Goal: Task Accomplishment & Management: Use online tool/utility

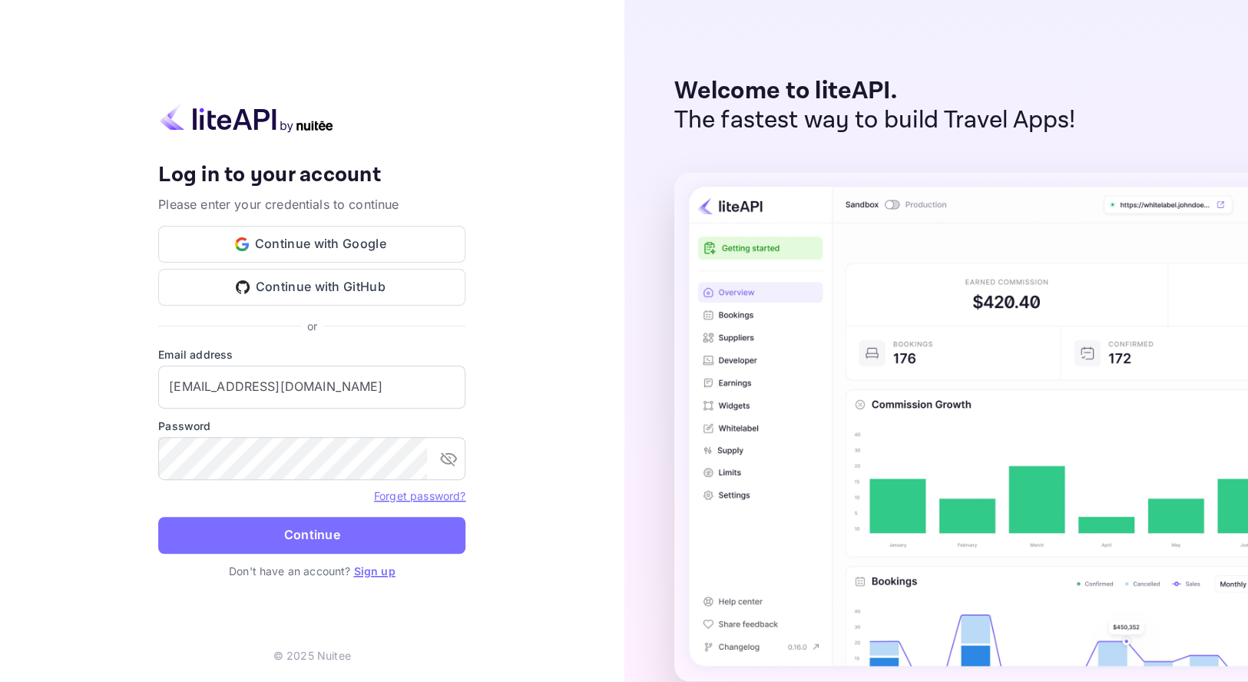
click at [330, 537] on button "Continue" at bounding box center [311, 535] width 307 height 37
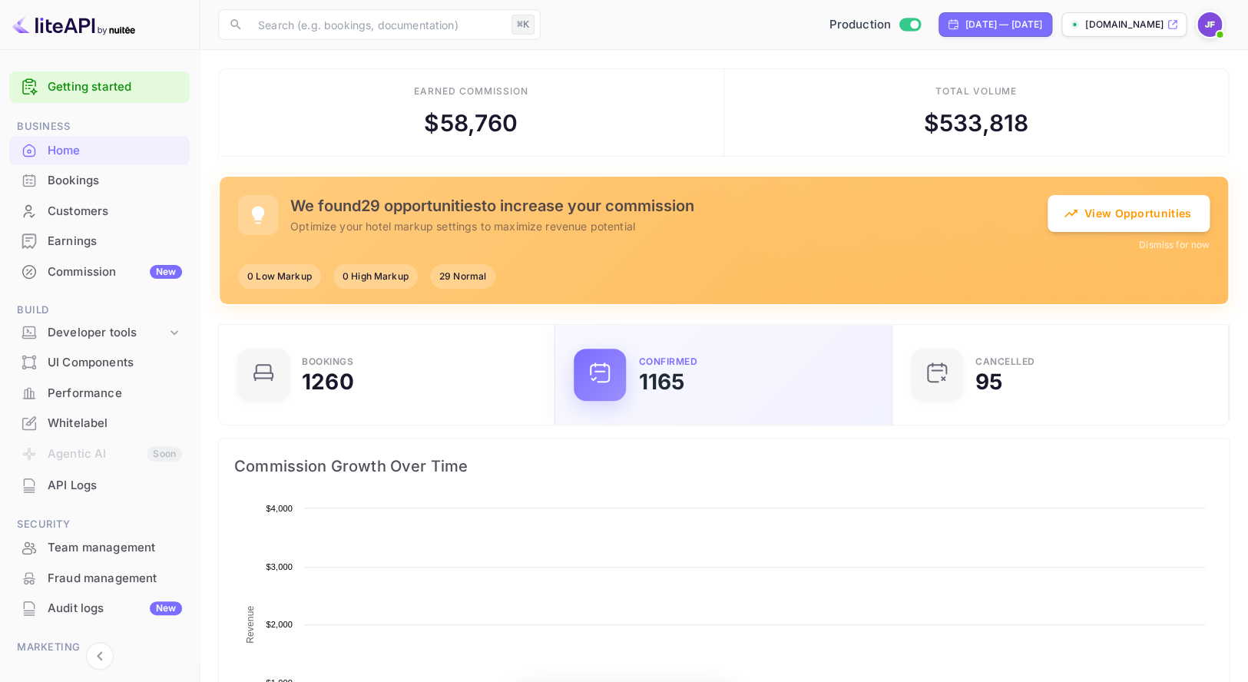
scroll to position [1, 1]
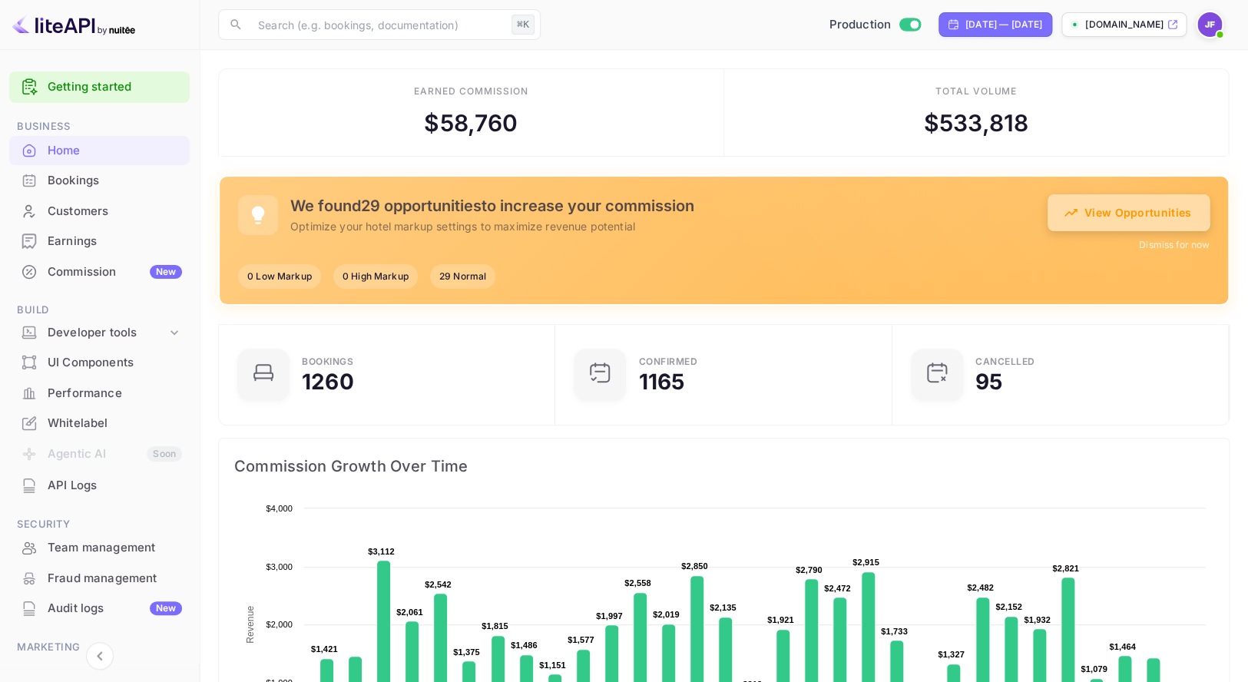
click at [1113, 208] on button "View Opportunities" at bounding box center [1128, 212] width 162 height 37
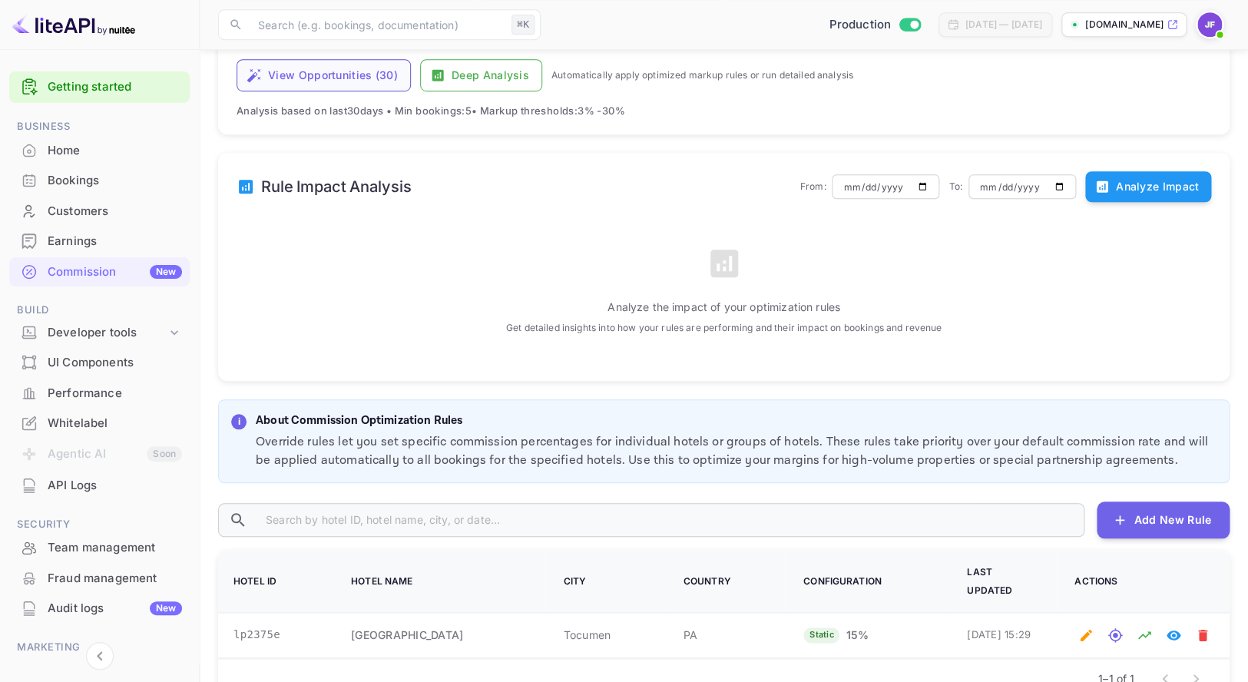
scroll to position [359, 0]
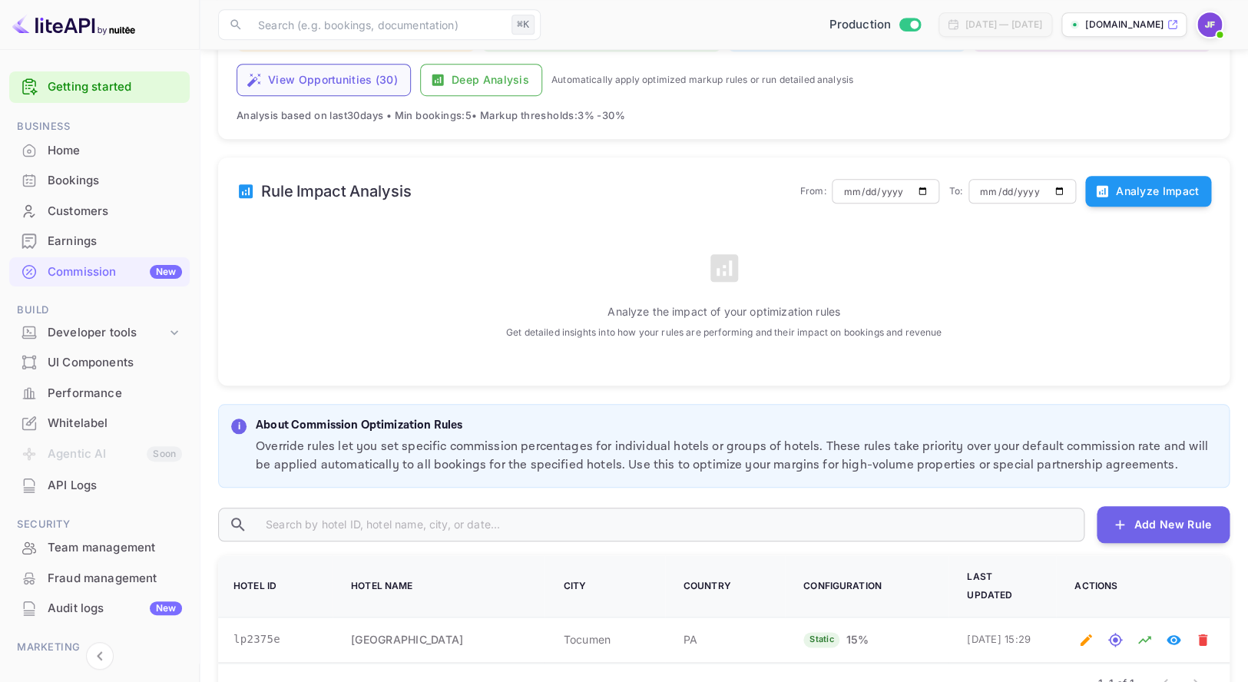
click at [287, 79] on button "View Opportunities ( 30 )" at bounding box center [323, 80] width 174 height 32
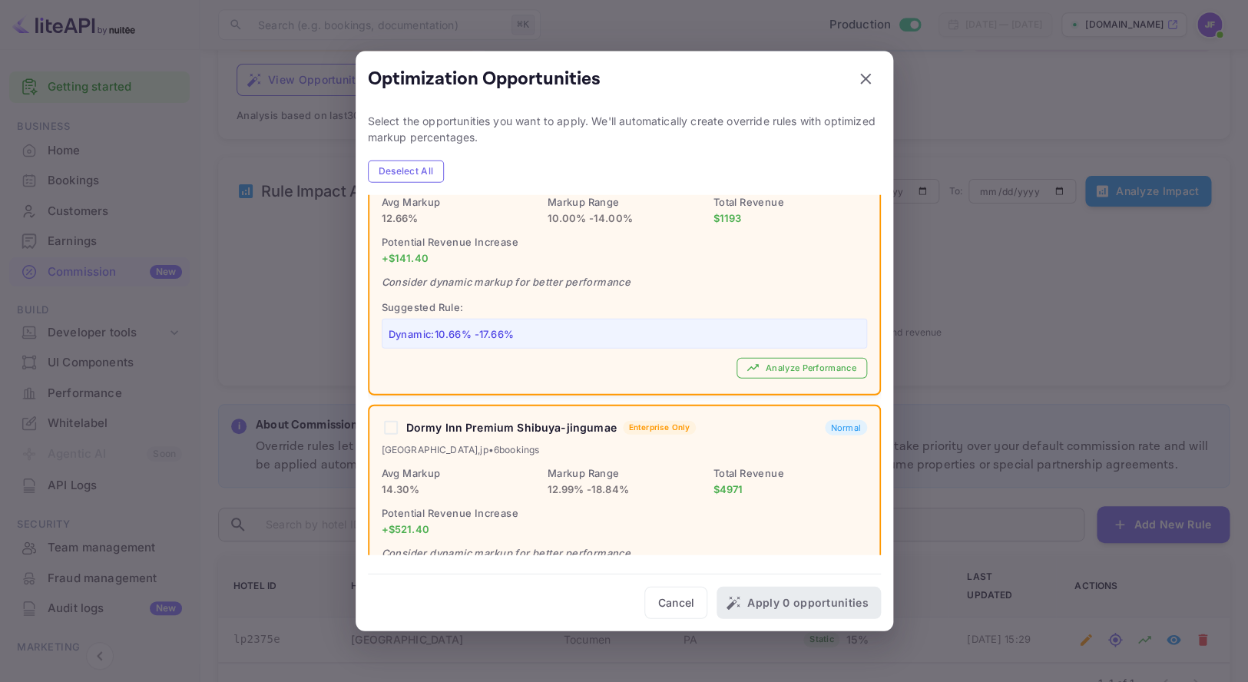
scroll to position [4996, 0]
click at [867, 73] on icon "button" at bounding box center [865, 79] width 18 height 18
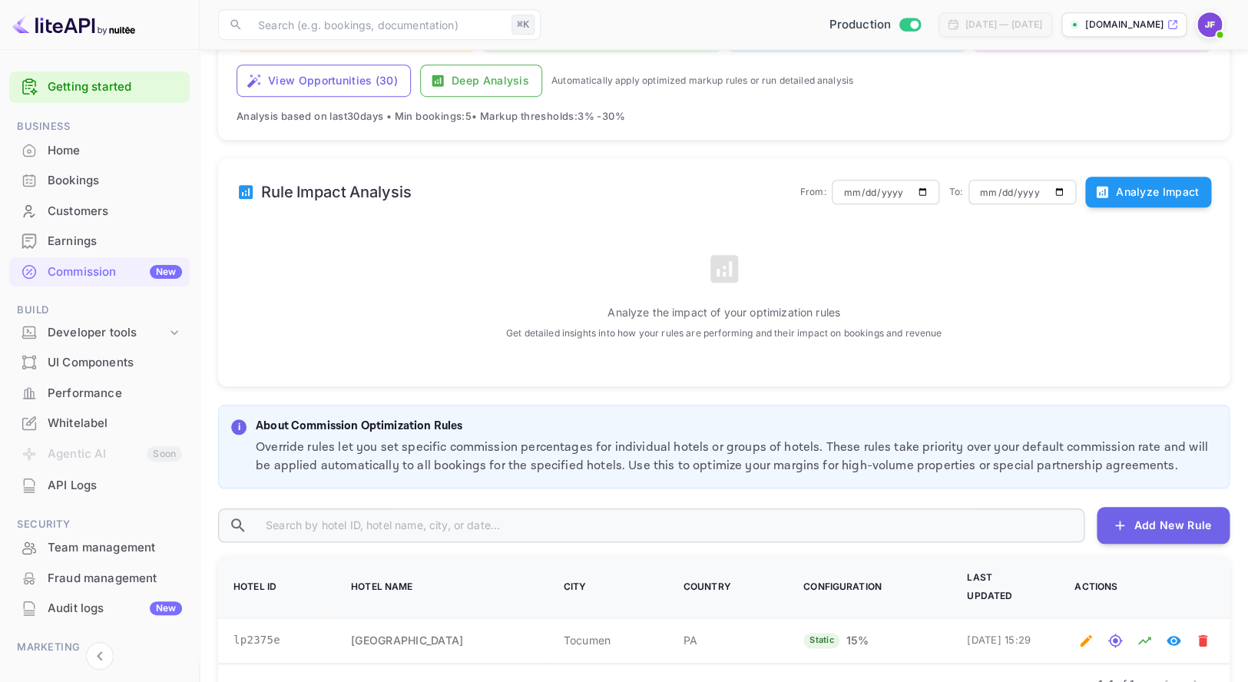
click at [71, 150] on div "Home" at bounding box center [115, 151] width 134 height 18
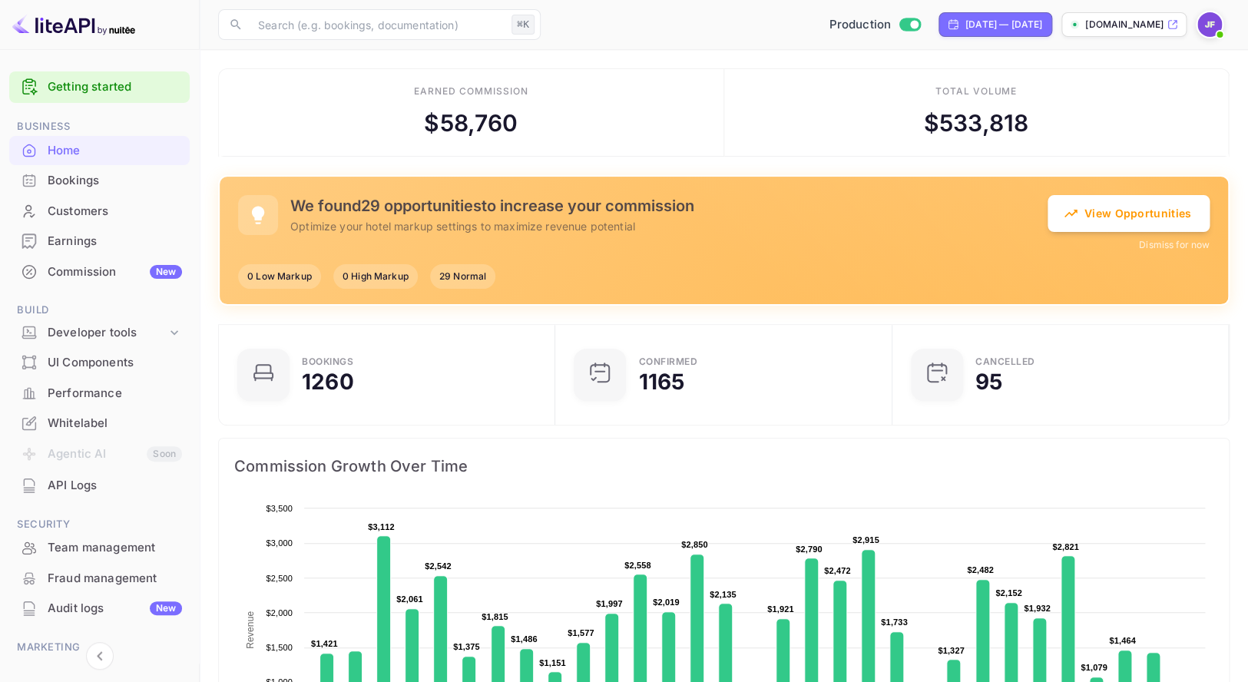
click at [81, 276] on div "Commission New" at bounding box center [115, 272] width 134 height 18
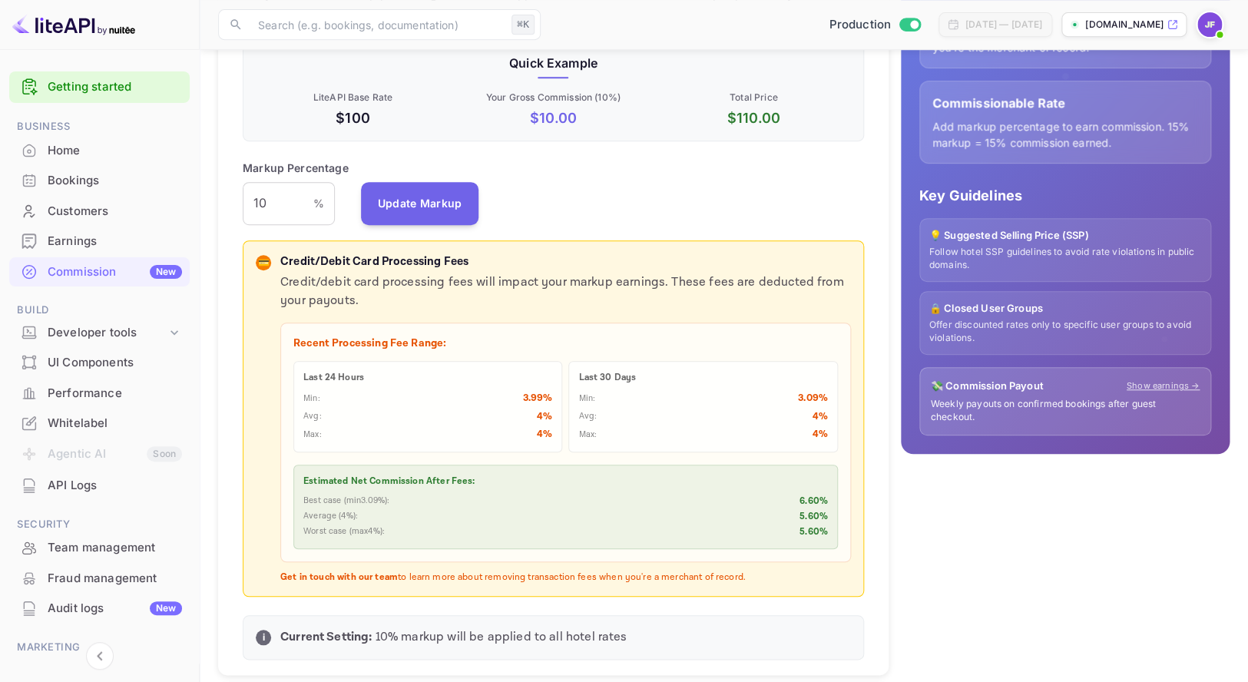
scroll to position [279, 0]
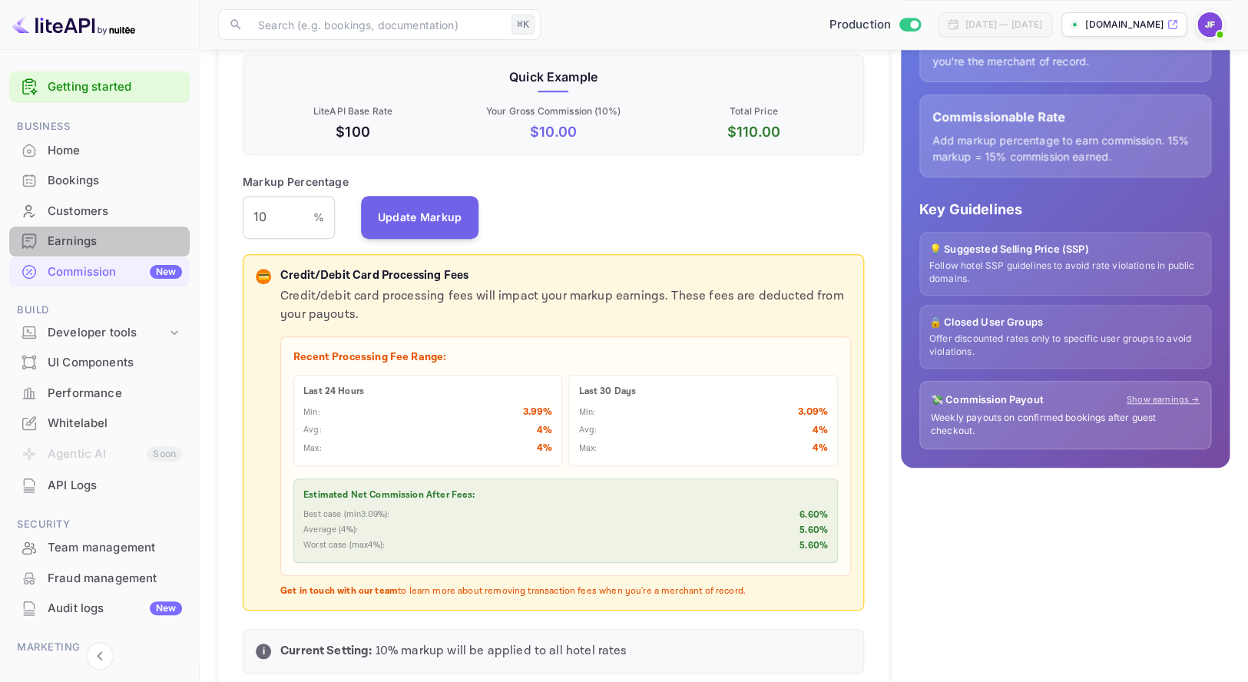
click at [85, 241] on div "Earnings" at bounding box center [115, 242] width 134 height 18
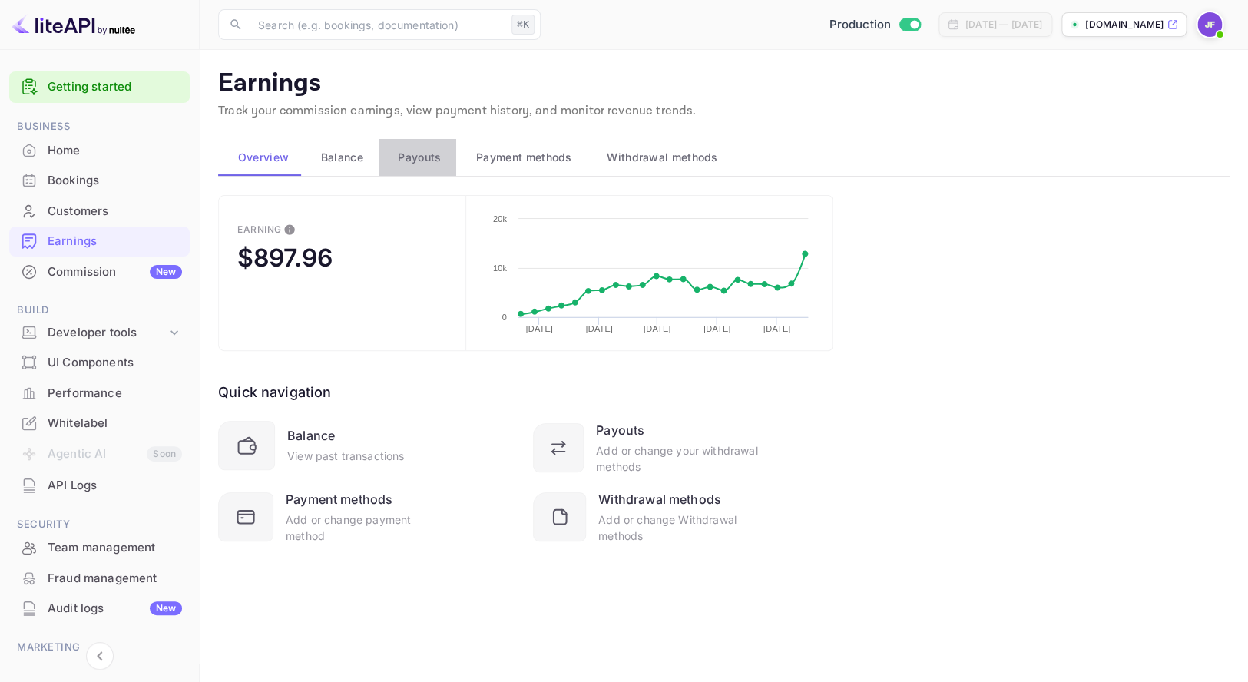
click at [429, 160] on span "Payouts" at bounding box center [419, 157] width 43 height 18
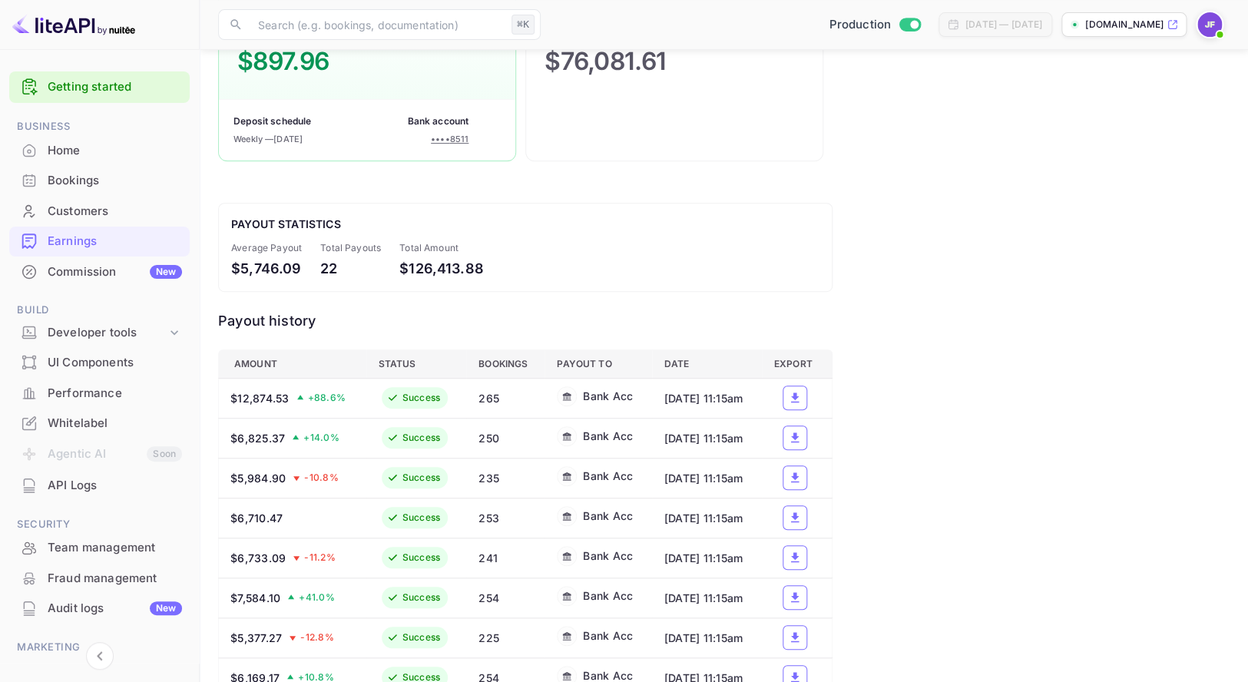
scroll to position [208, 0]
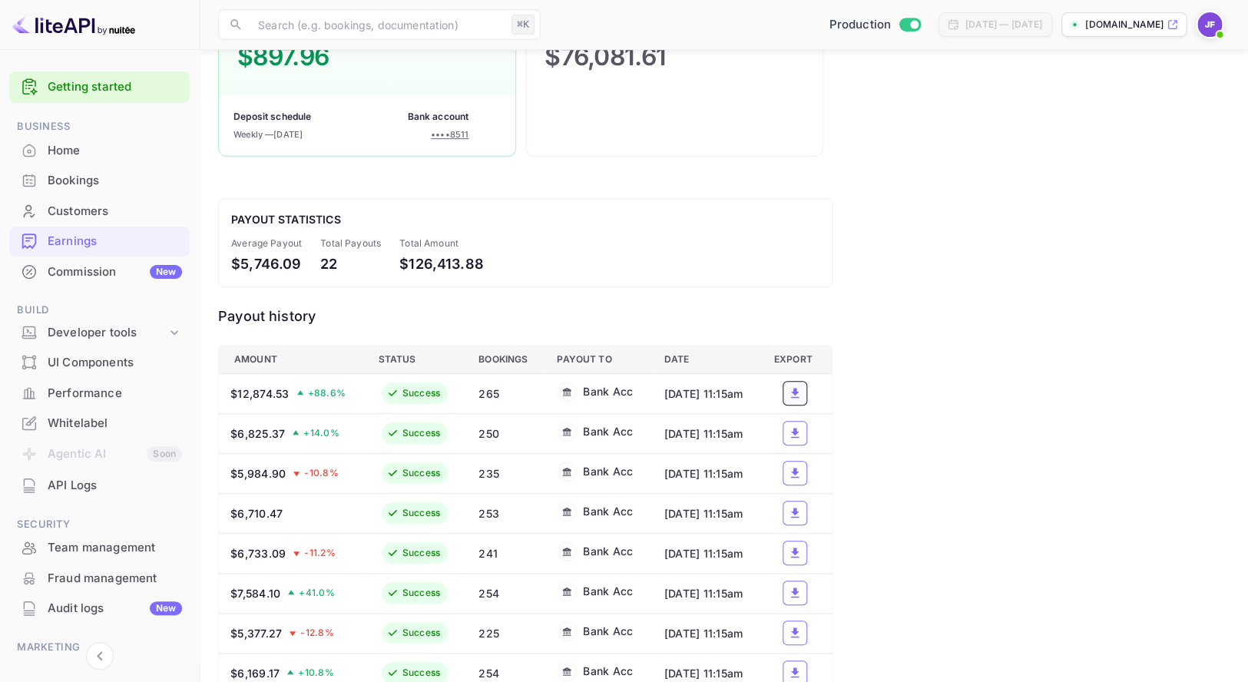
click at [798, 395] on icon "a dense table" at bounding box center [795, 393] width 8 height 10
click at [93, 147] on div "Home" at bounding box center [115, 151] width 134 height 18
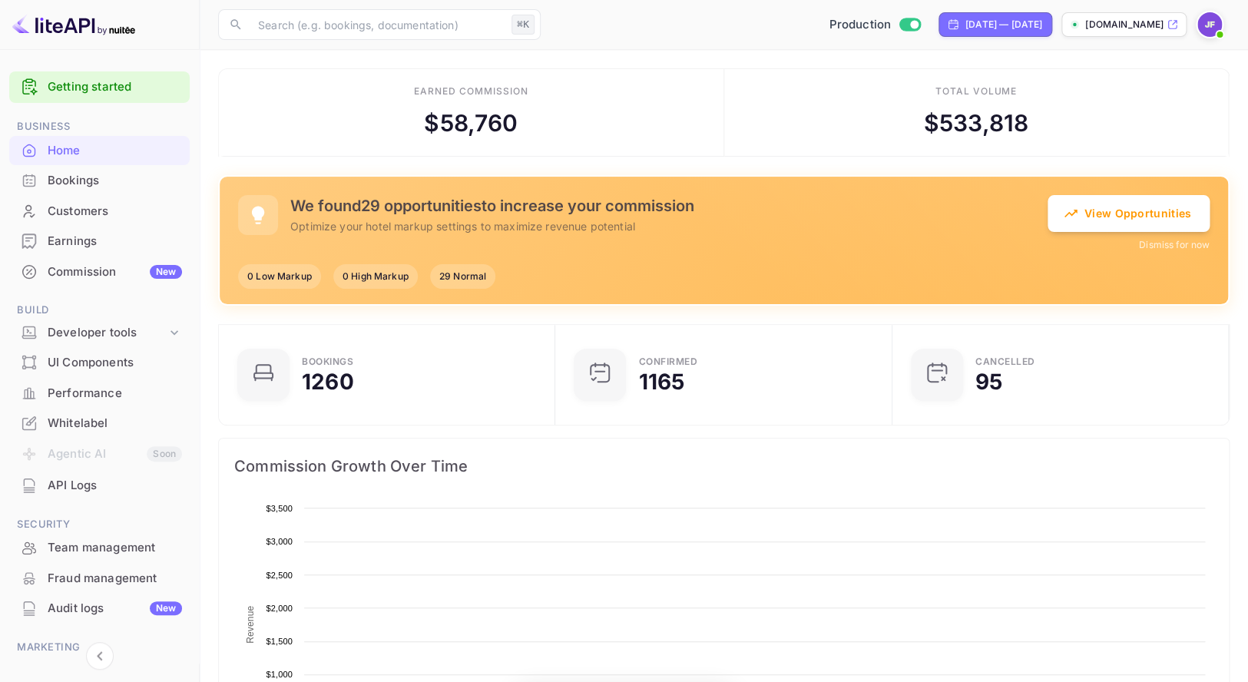
scroll to position [1, 1]
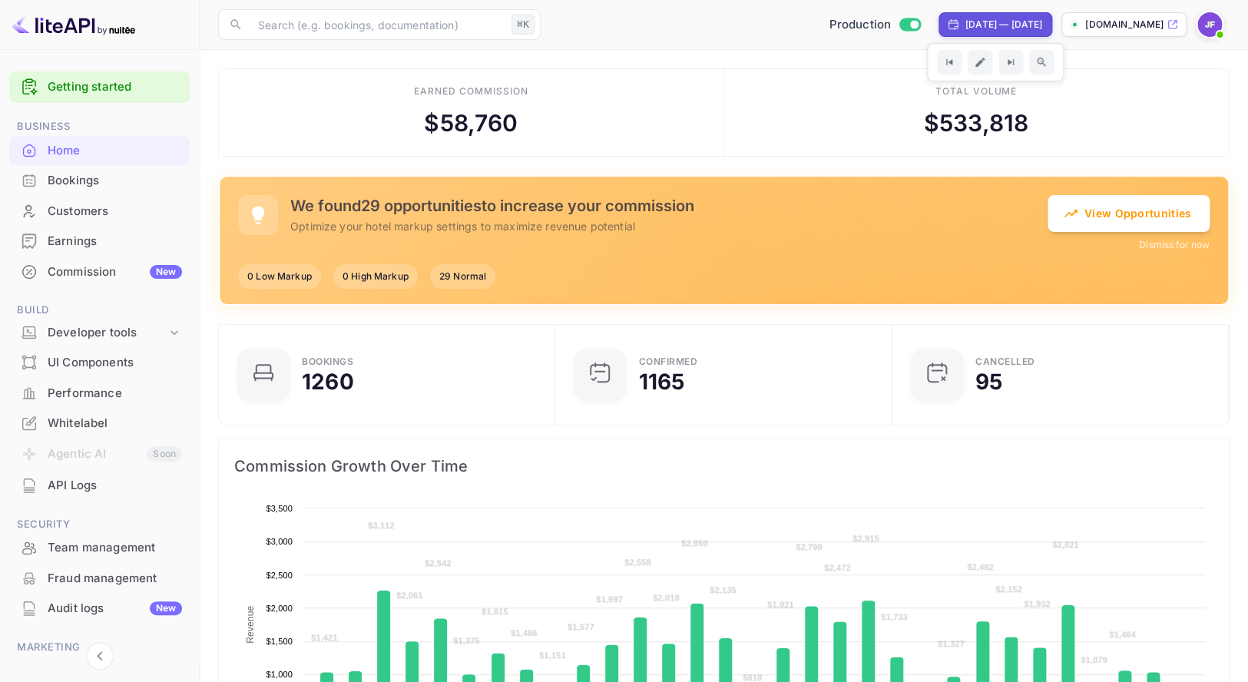
click at [965, 18] on div "[DATE] — [DATE]" at bounding box center [1003, 25] width 77 height 14
select select "7"
select select "2025"
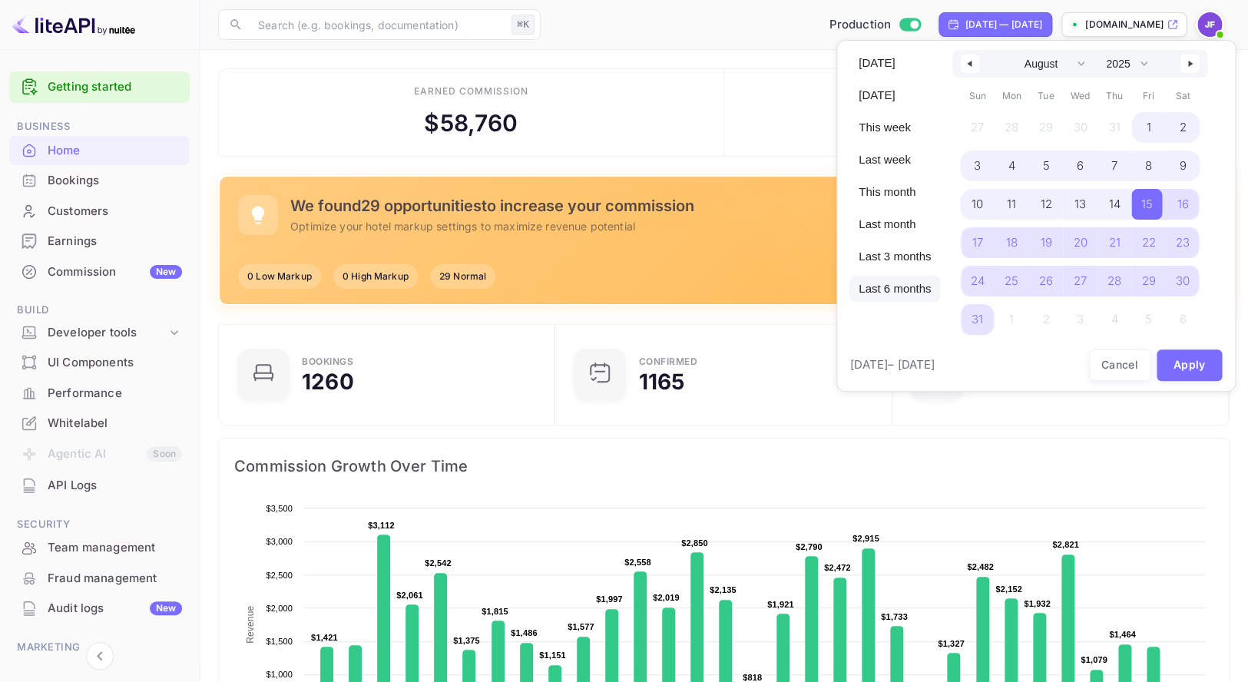
click at [912, 295] on span "Last 6 months" at bounding box center [894, 289] width 91 height 26
select select "2"
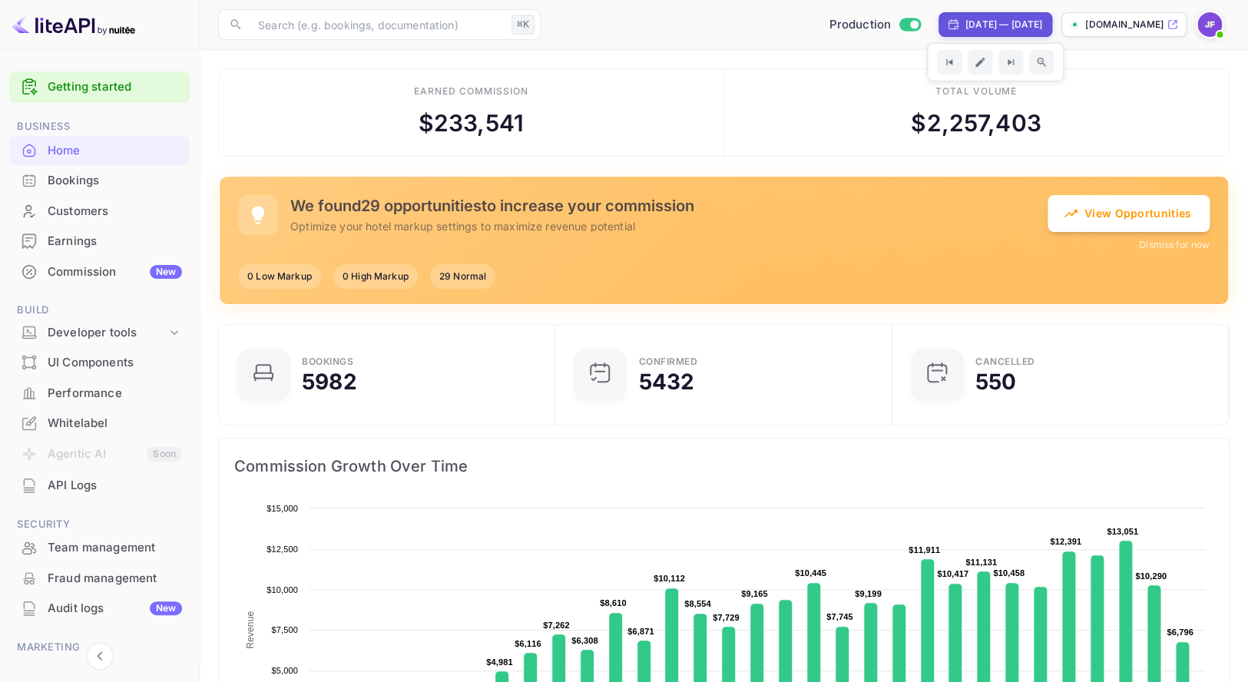
click at [965, 18] on div "Mar 14, 2025 — Sep 14, 2025" at bounding box center [1003, 25] width 77 height 14
select select "2"
select select "2025"
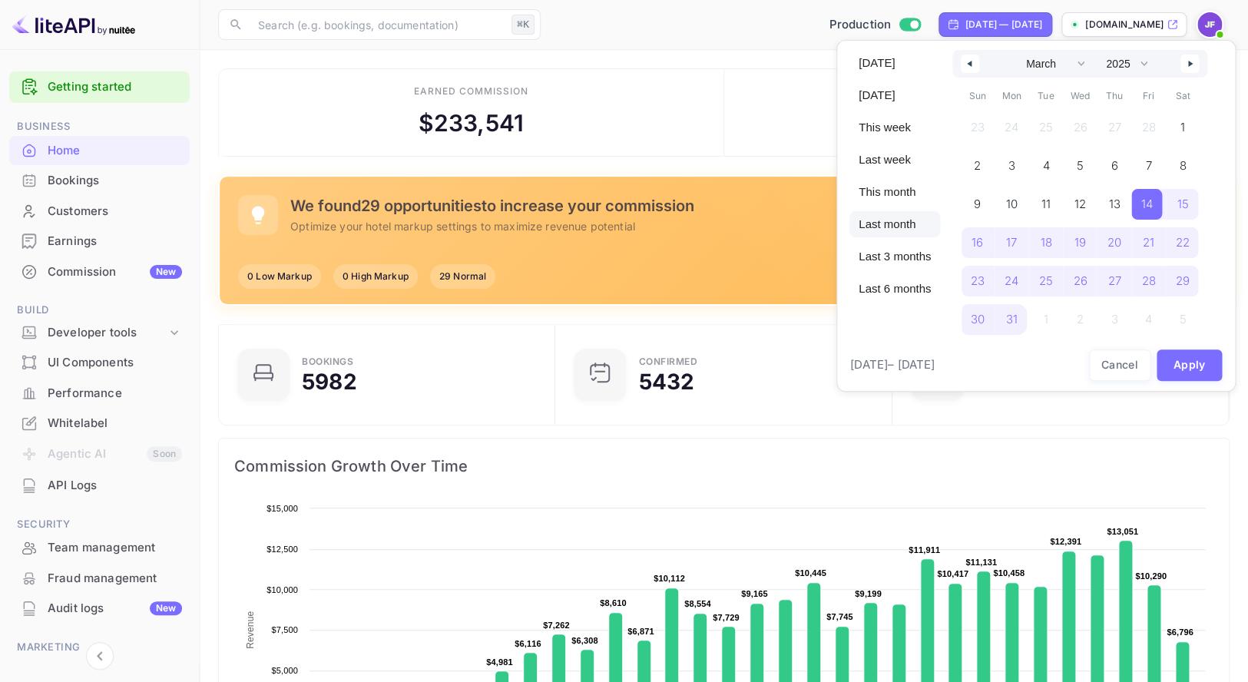
click at [907, 226] on span "Last month" at bounding box center [894, 224] width 91 height 26
select select "6"
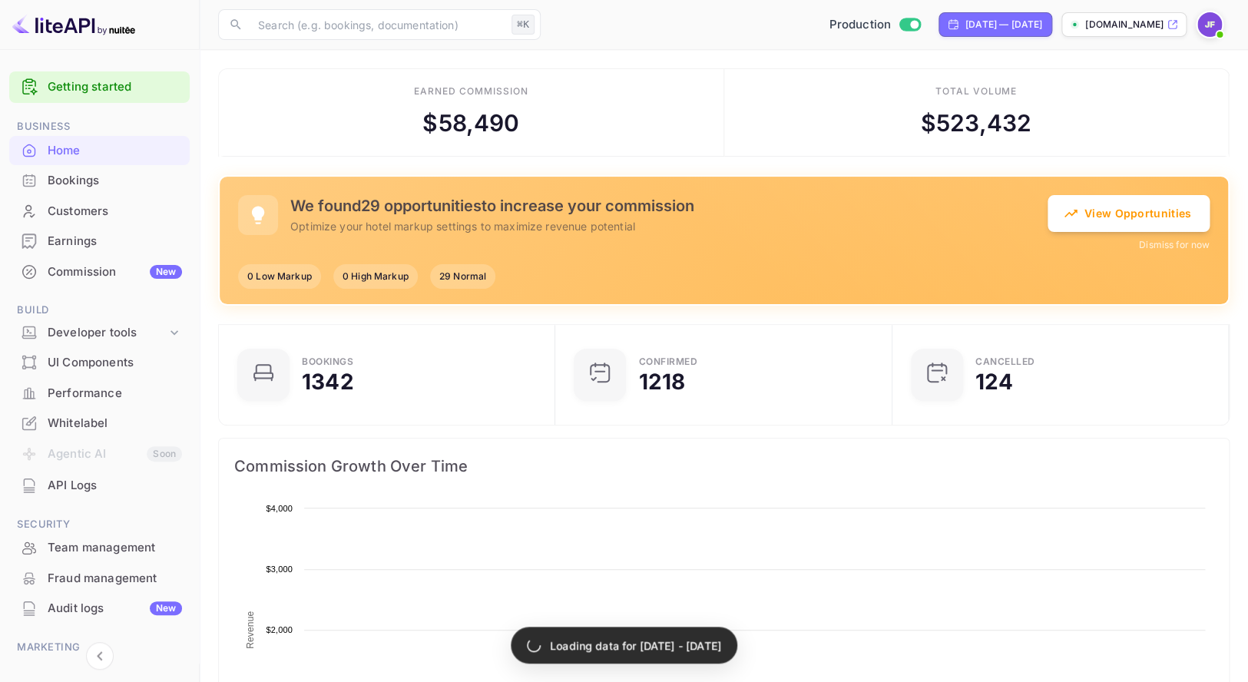
scroll to position [1, 1]
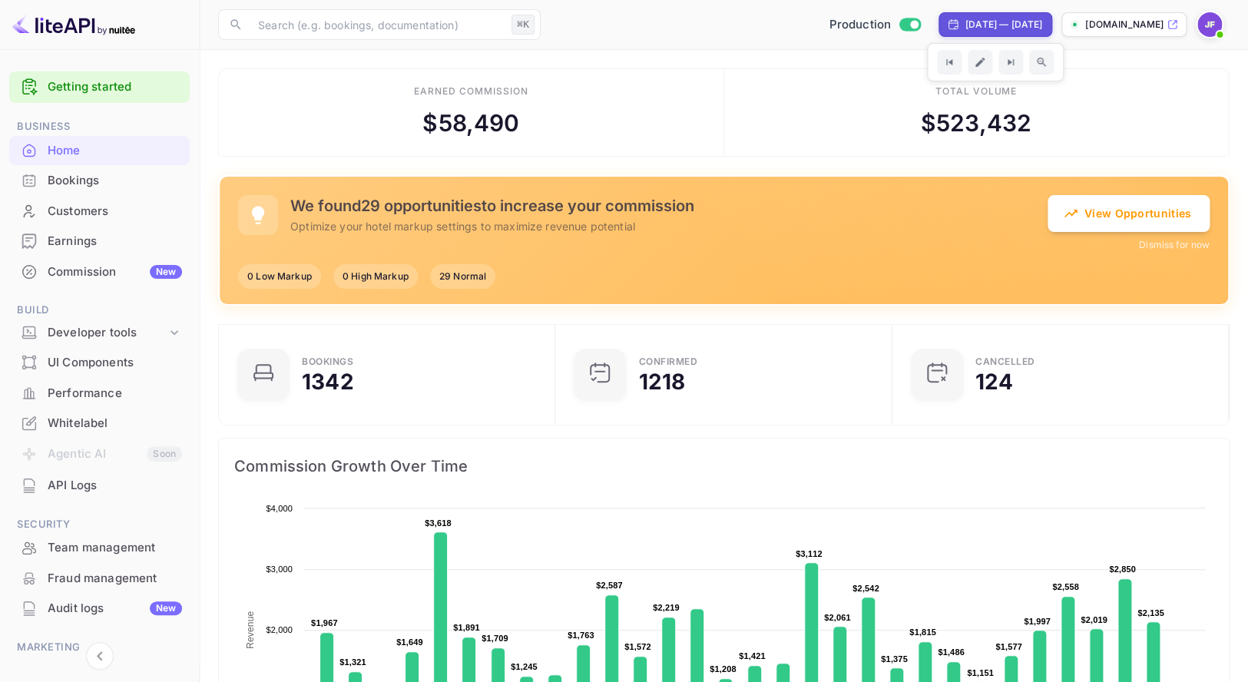
click at [965, 25] on div "Jul 31, 2025 — Aug 30, 2025" at bounding box center [1003, 25] width 77 height 14
select select "6"
select select "2025"
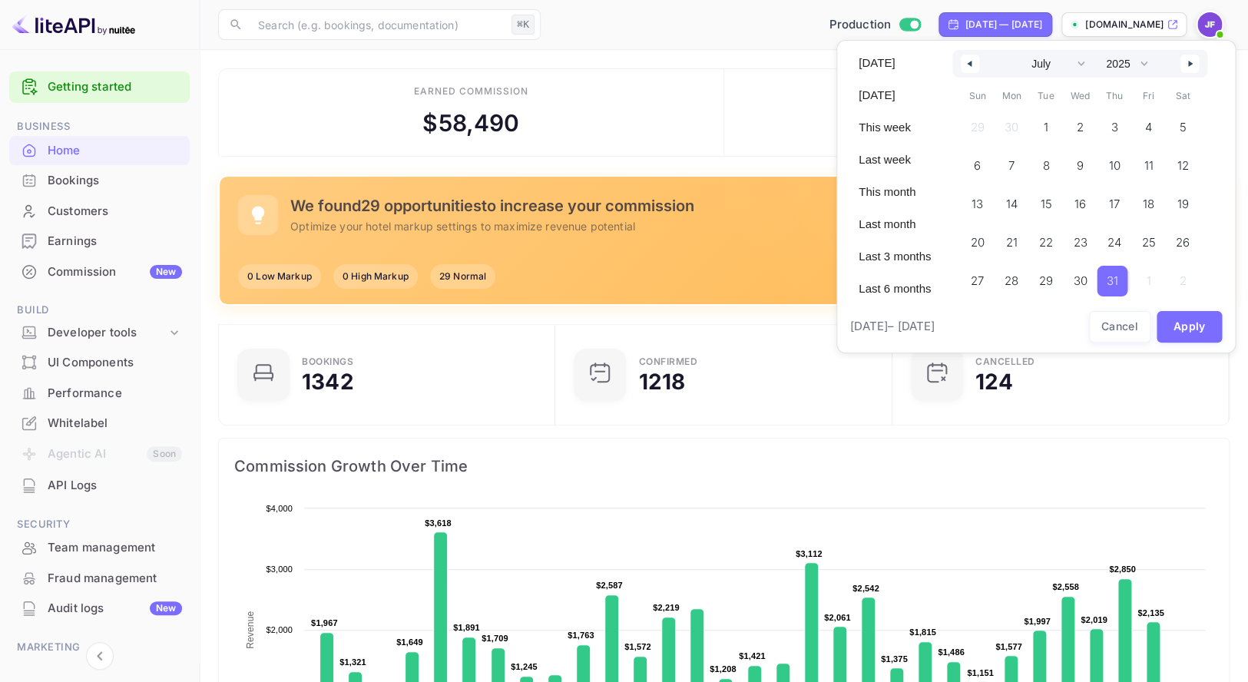
click at [1195, 66] on icon "button" at bounding box center [1192, 64] width 8 height 6
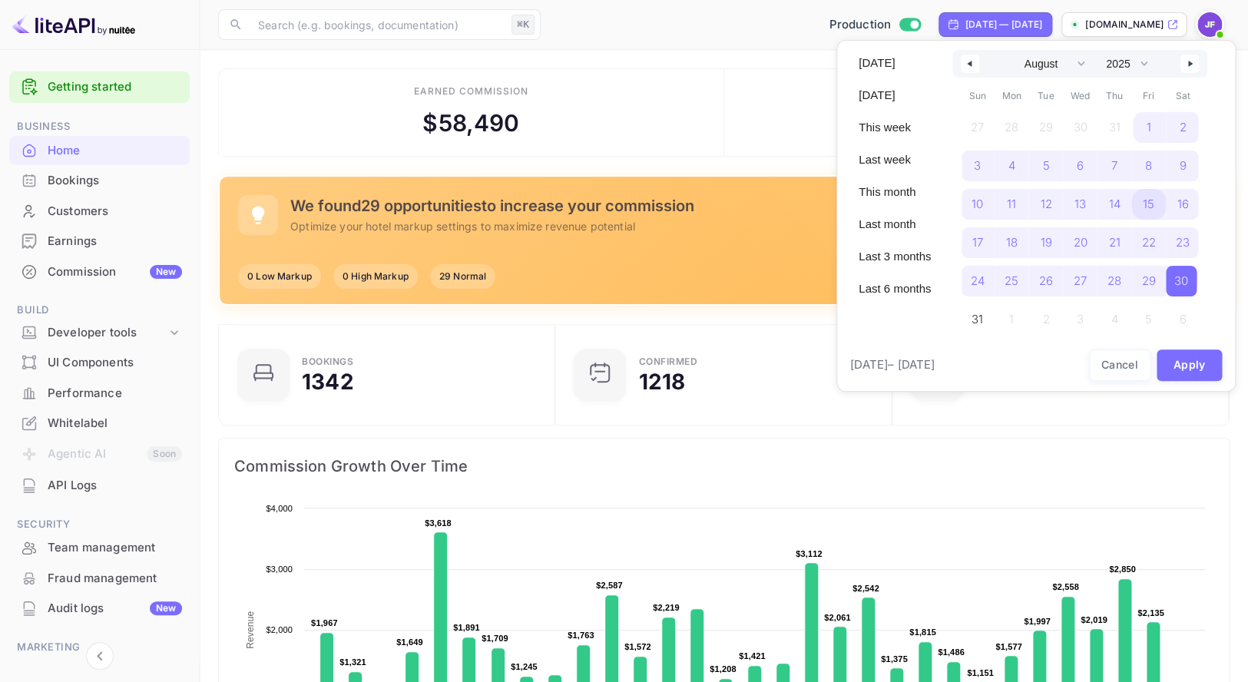
click at [1154, 209] on span "15" at bounding box center [1148, 204] width 12 height 28
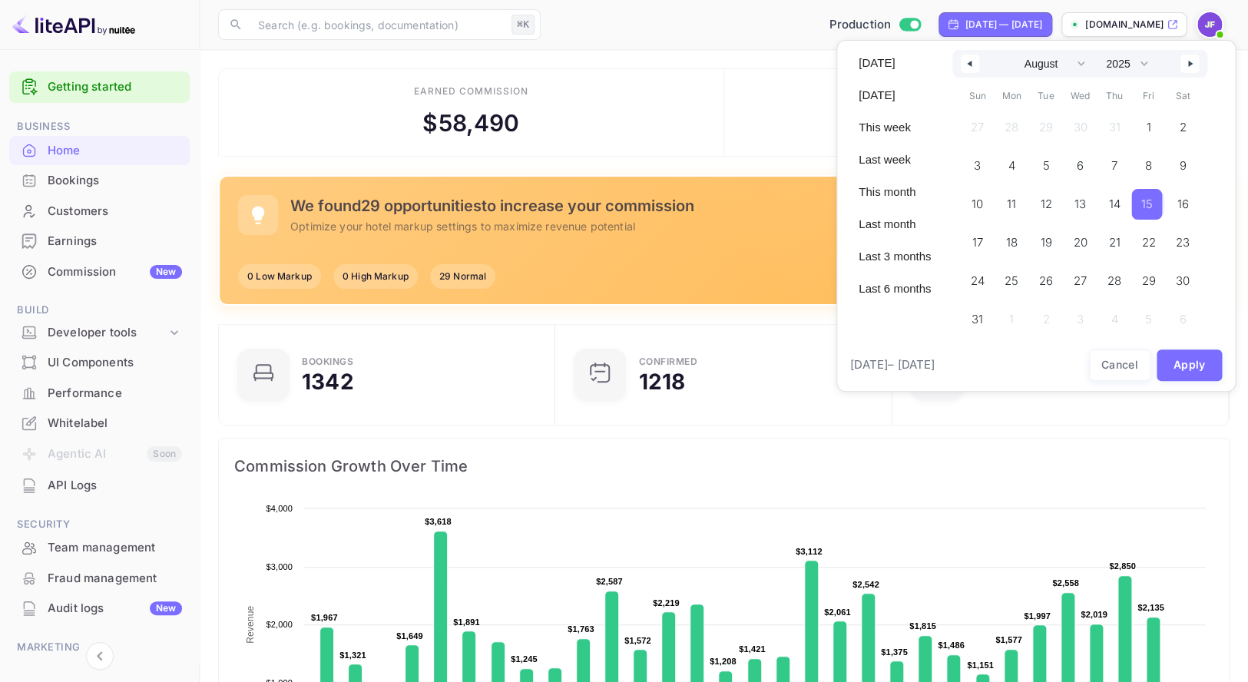
click at [1192, 68] on button "button" at bounding box center [1189, 64] width 18 height 18
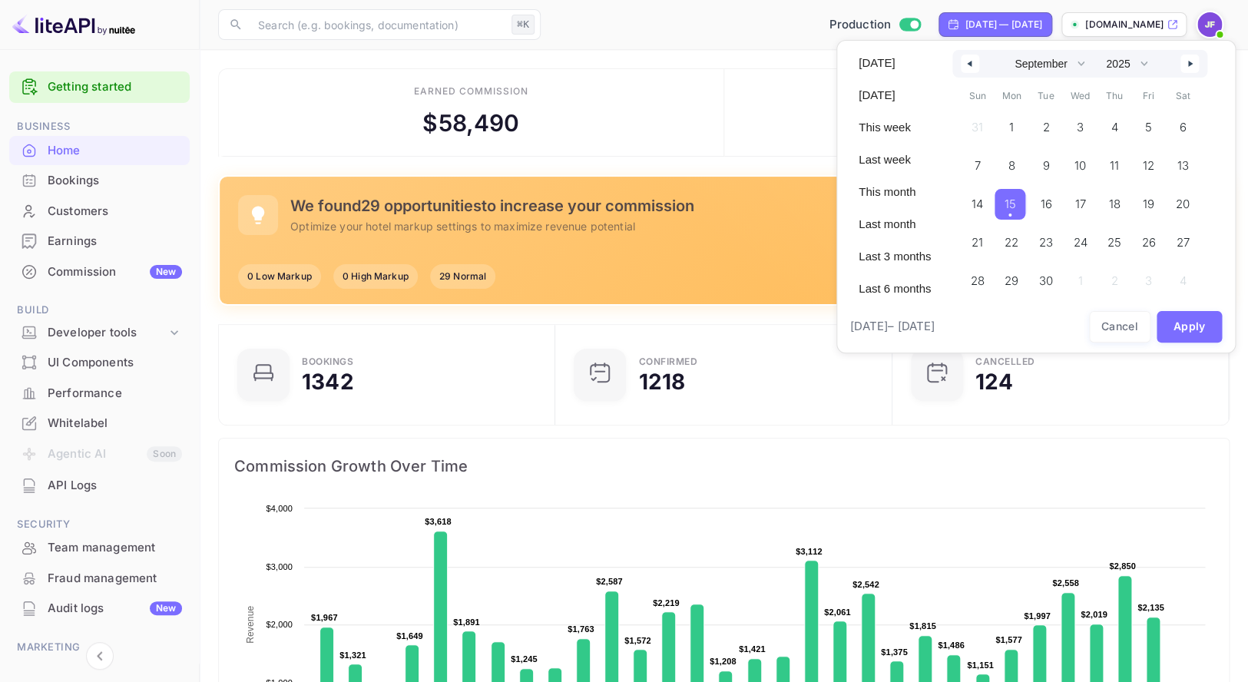
click at [1023, 211] on span "15" at bounding box center [1009, 204] width 31 height 31
select select "7"
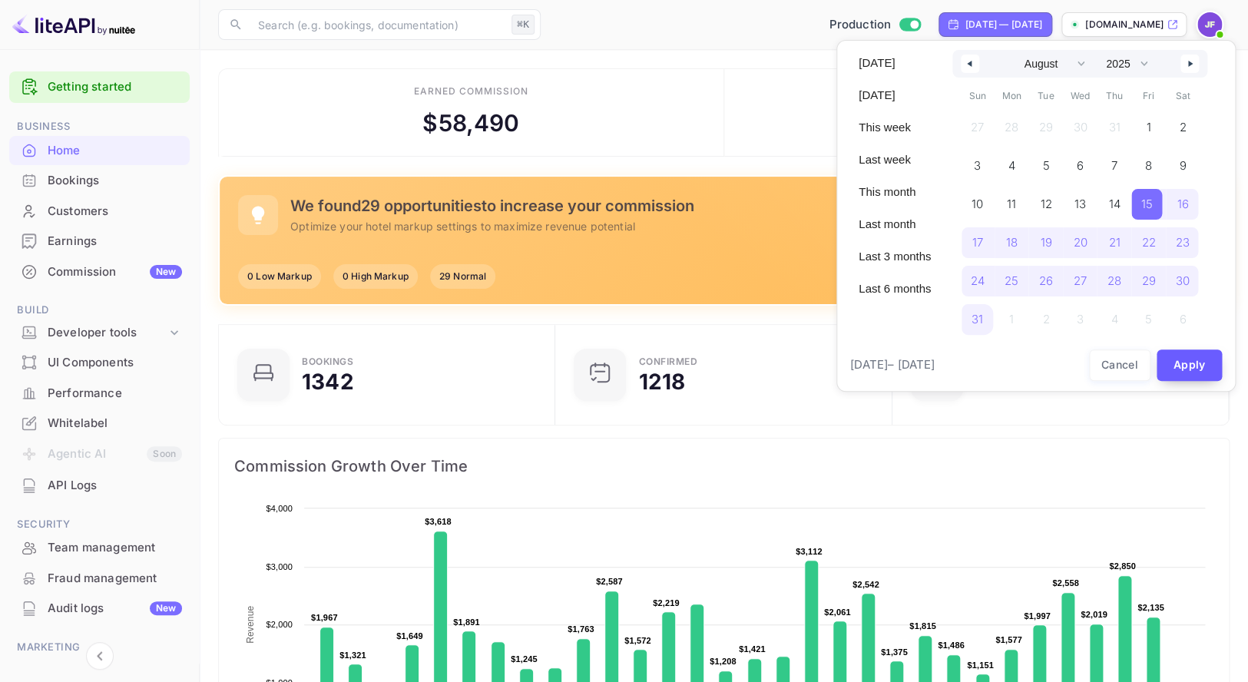
click at [1194, 372] on button "Apply" at bounding box center [1189, 364] width 66 height 31
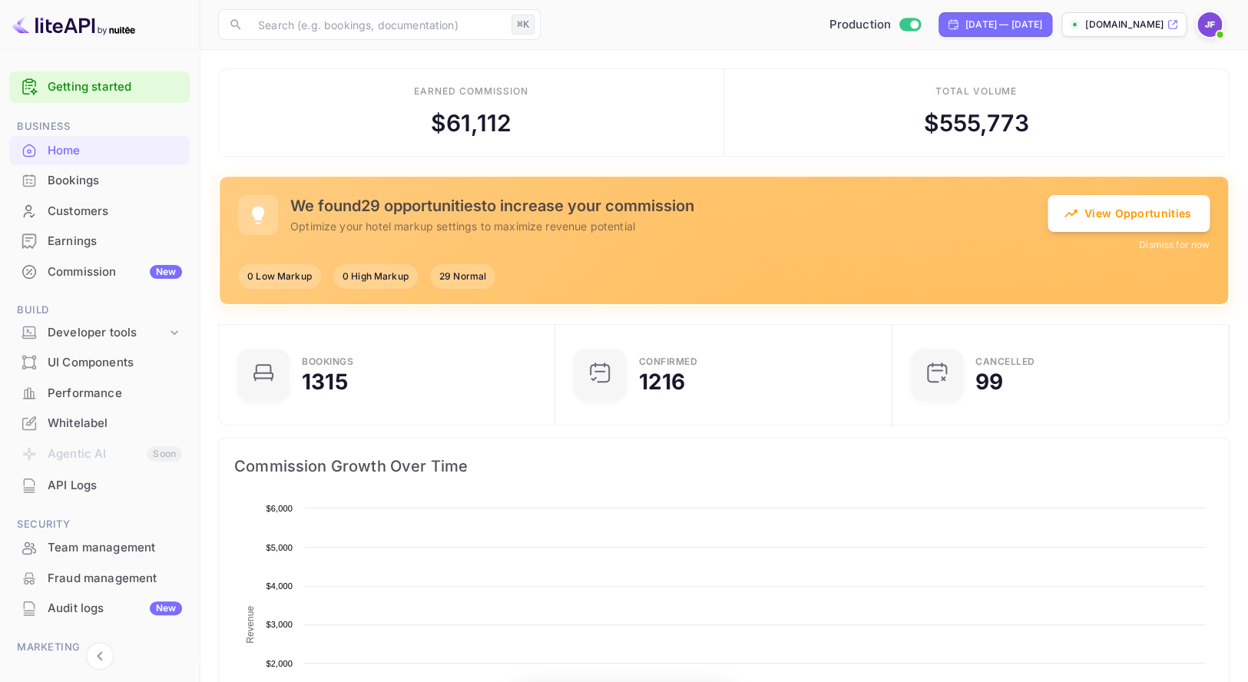
scroll to position [1, 1]
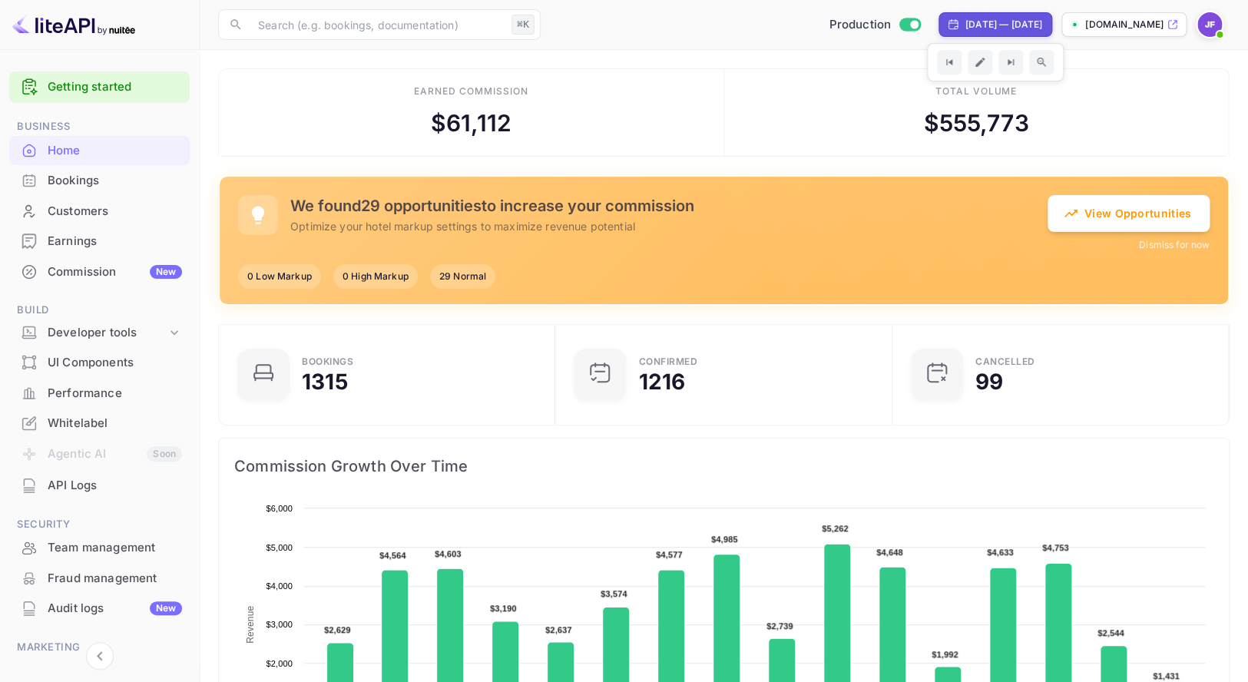
click at [965, 20] on div "Aug 14, 2025 — Sep 14, 2025" at bounding box center [1003, 25] width 77 height 14
select select "7"
select select "2025"
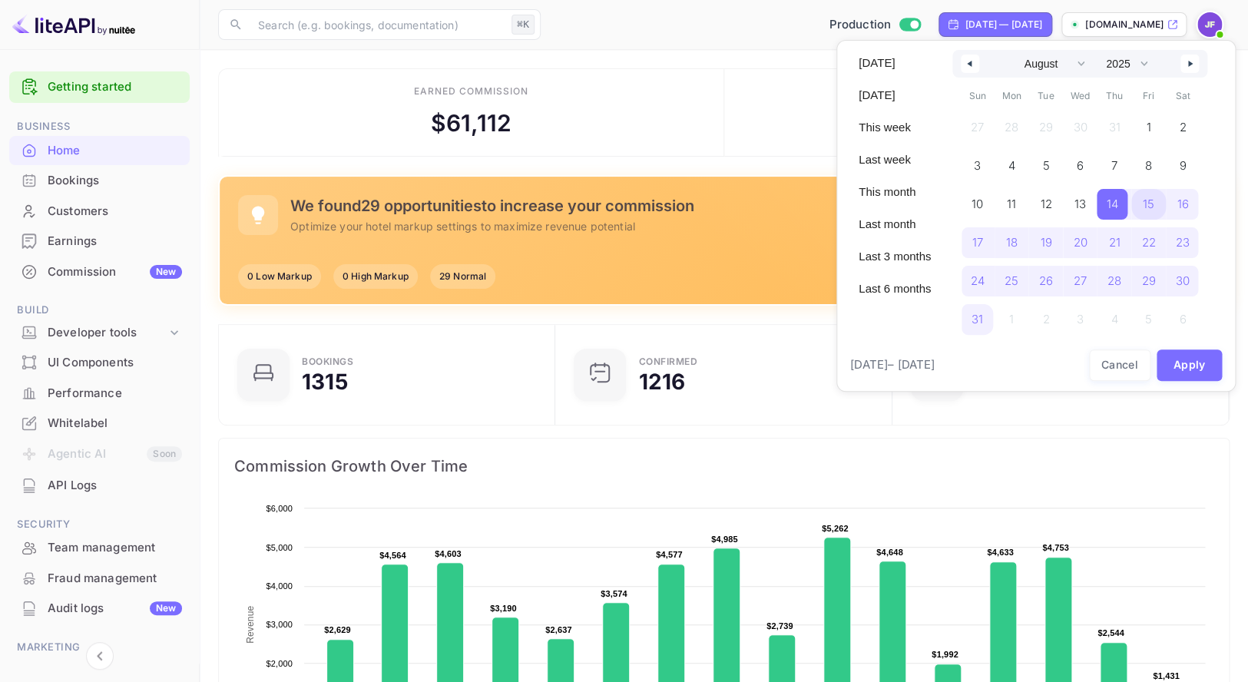
click at [1158, 203] on span "15" at bounding box center [1148, 204] width 35 height 31
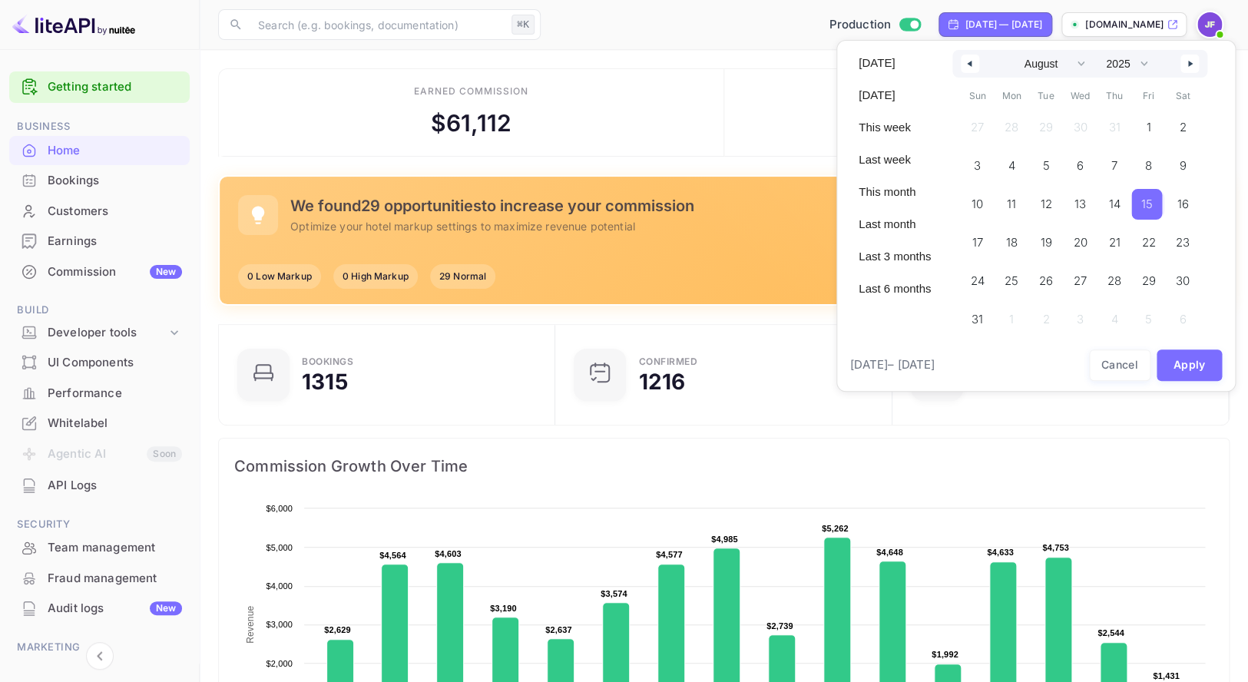
click at [1198, 63] on button "button" at bounding box center [1189, 64] width 18 height 18
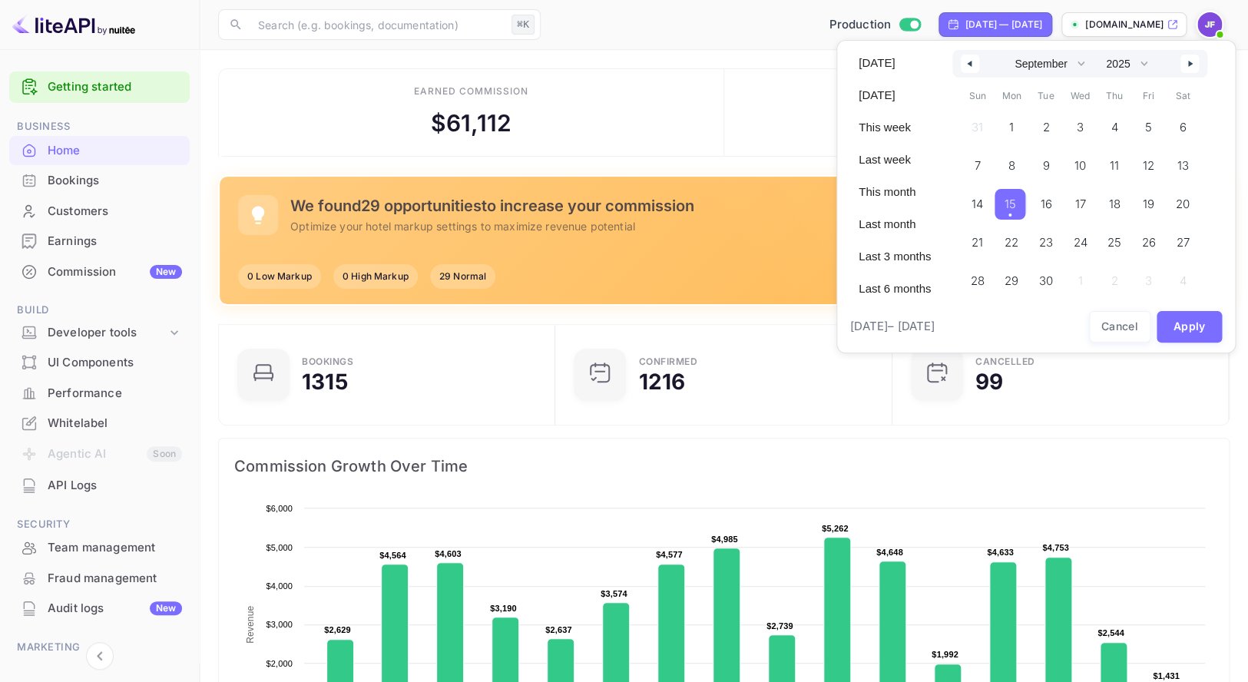
click at [1015, 202] on span "15" at bounding box center [1009, 204] width 12 height 28
select select "7"
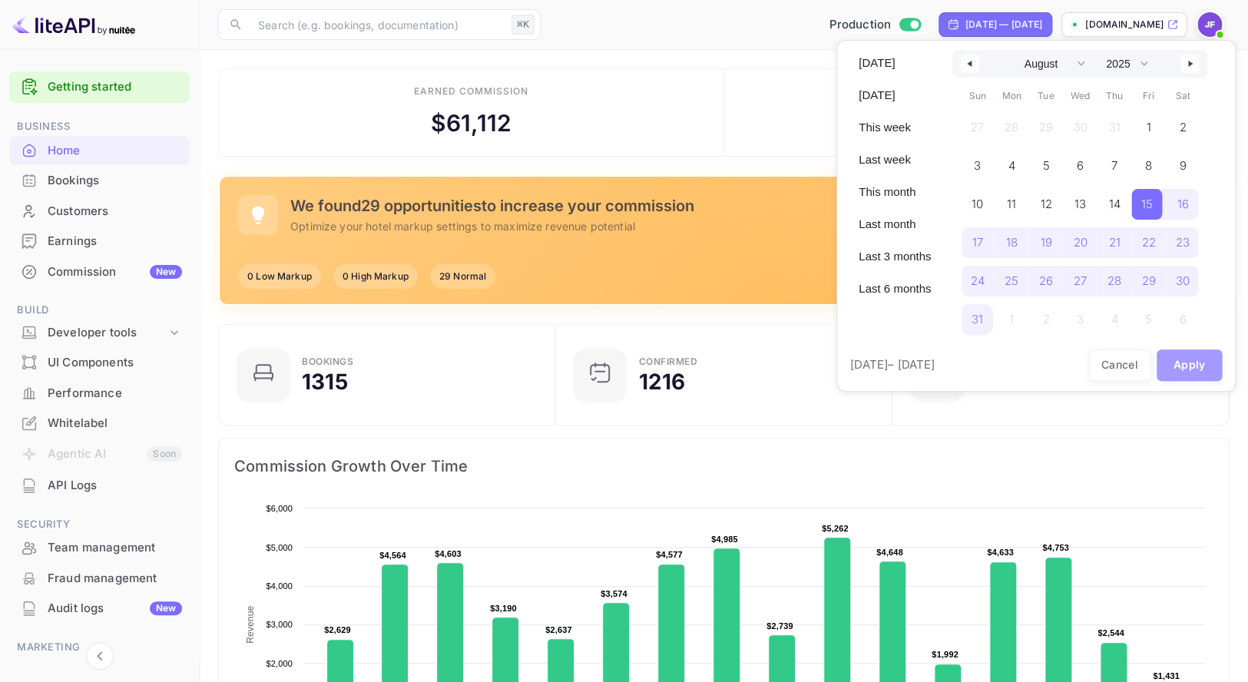
drag, startPoint x: 1188, startPoint y: 362, endPoint x: 914, endPoint y: 273, distance: 287.5
click at [1188, 362] on button "Apply" at bounding box center [1189, 364] width 66 height 31
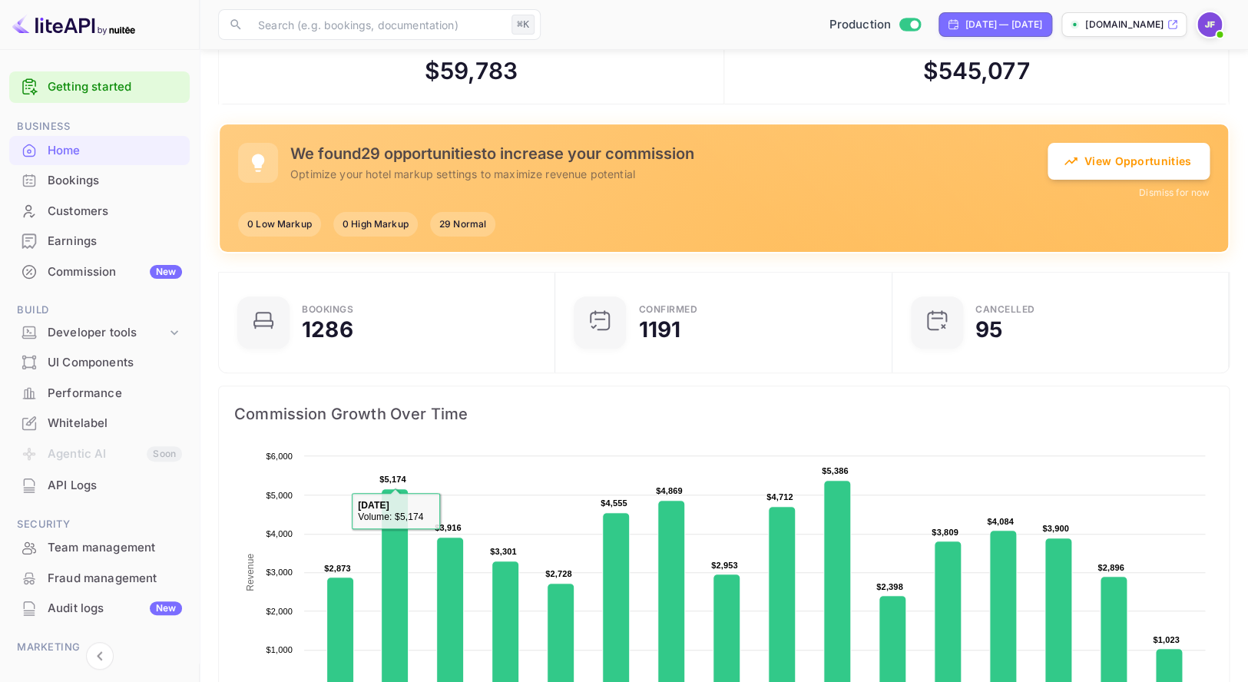
scroll to position [0, 0]
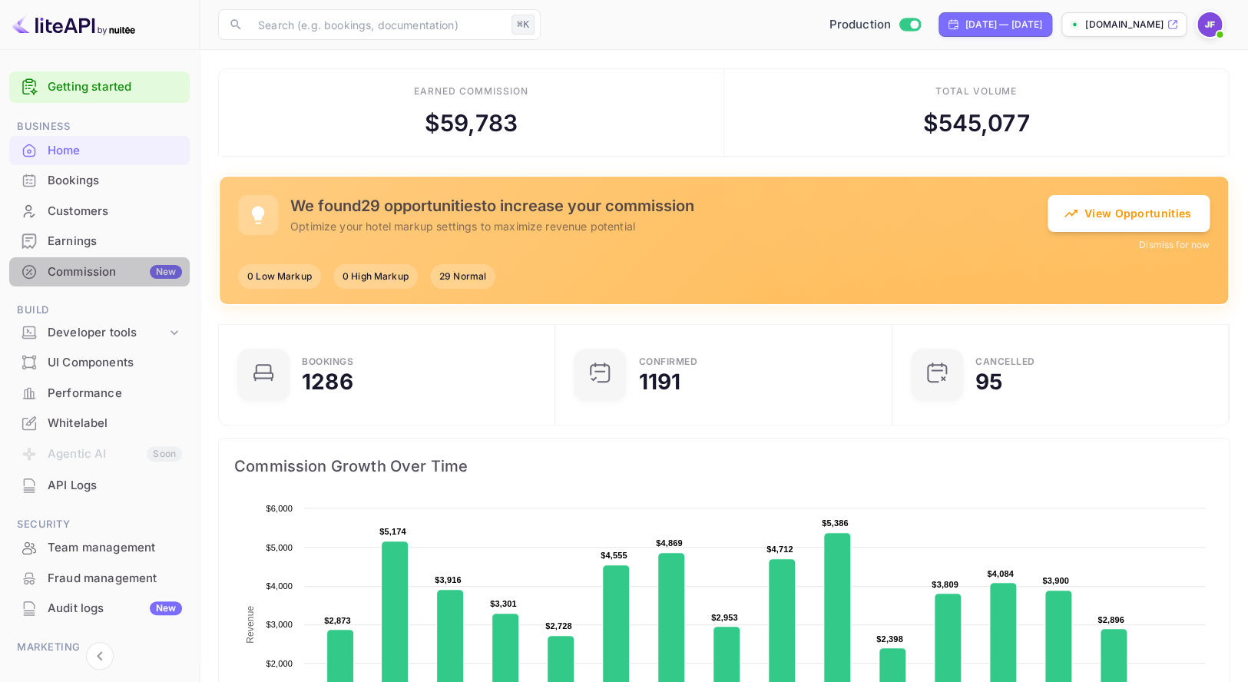
click at [95, 266] on div "Commission New" at bounding box center [115, 272] width 134 height 18
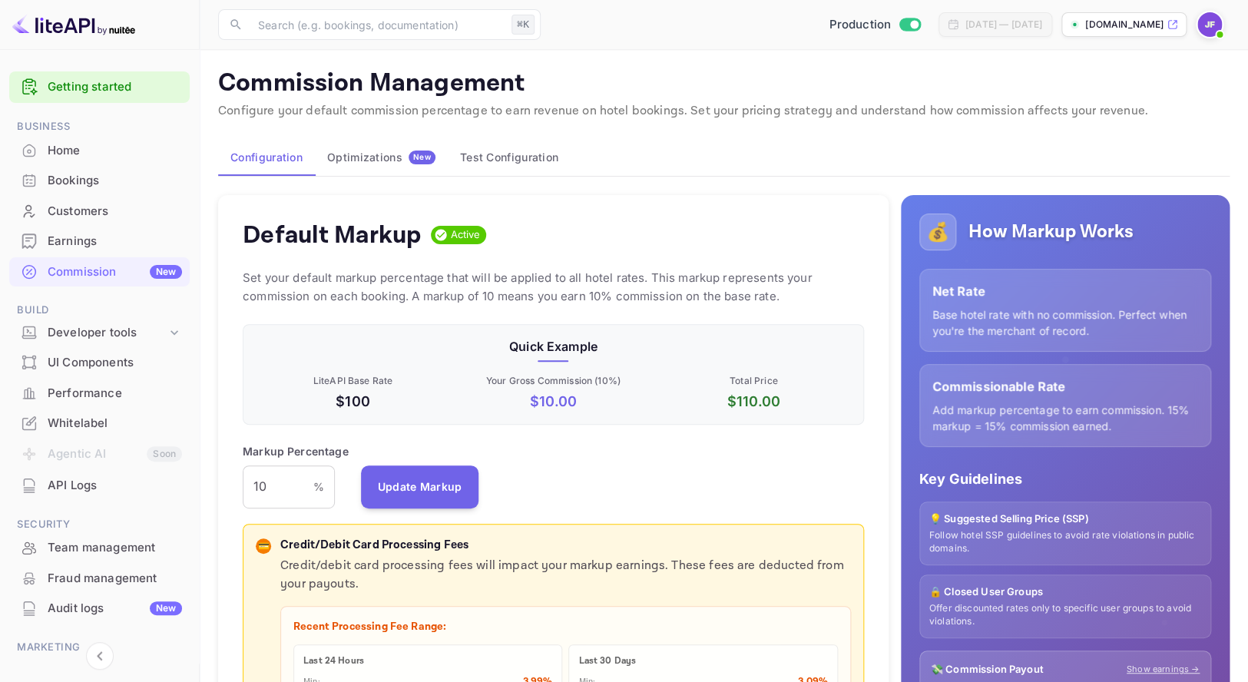
click at [497, 162] on button "Test Configuration" at bounding box center [509, 157] width 123 height 37
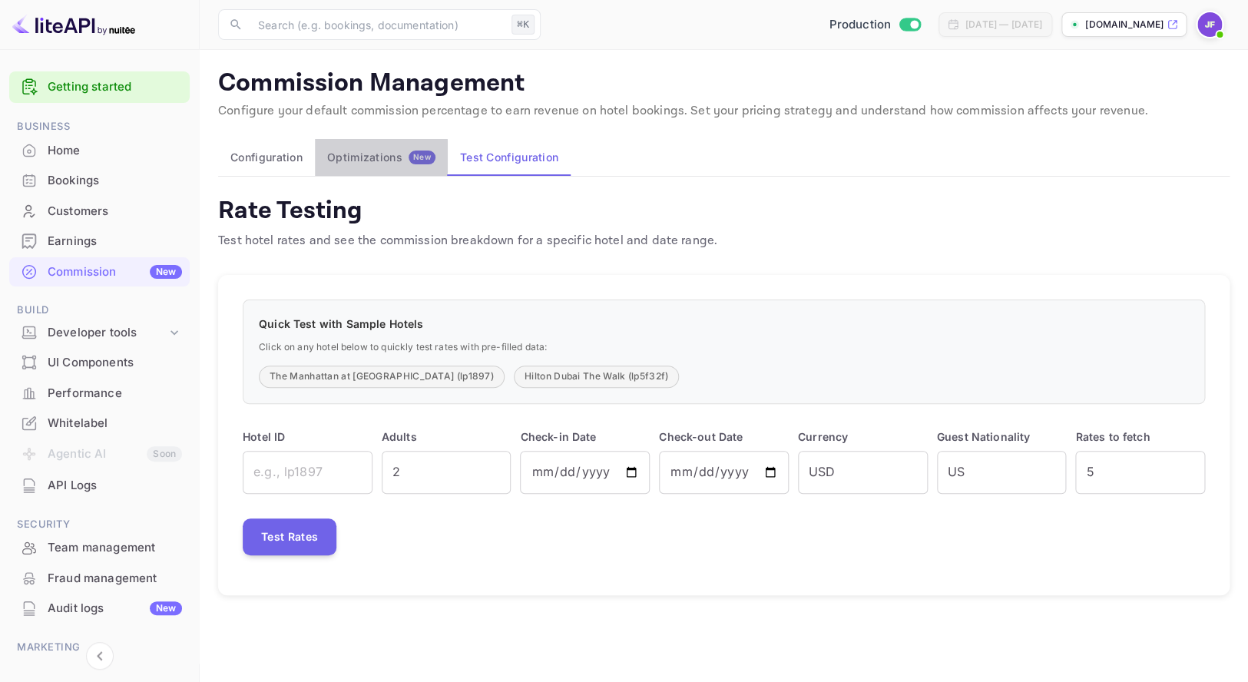
click at [371, 157] on div "Optimizations New" at bounding box center [381, 157] width 108 height 14
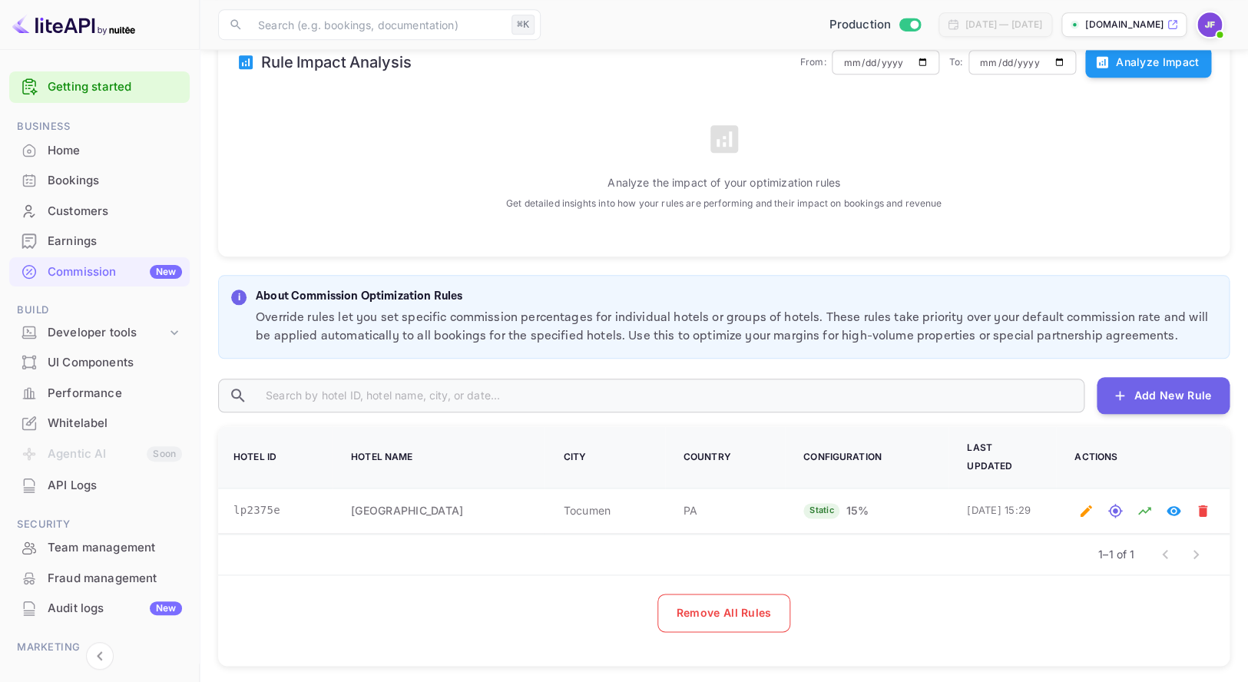
scroll to position [488, 0]
click at [1175, 392] on button "Add New Rule" at bounding box center [1162, 395] width 133 height 37
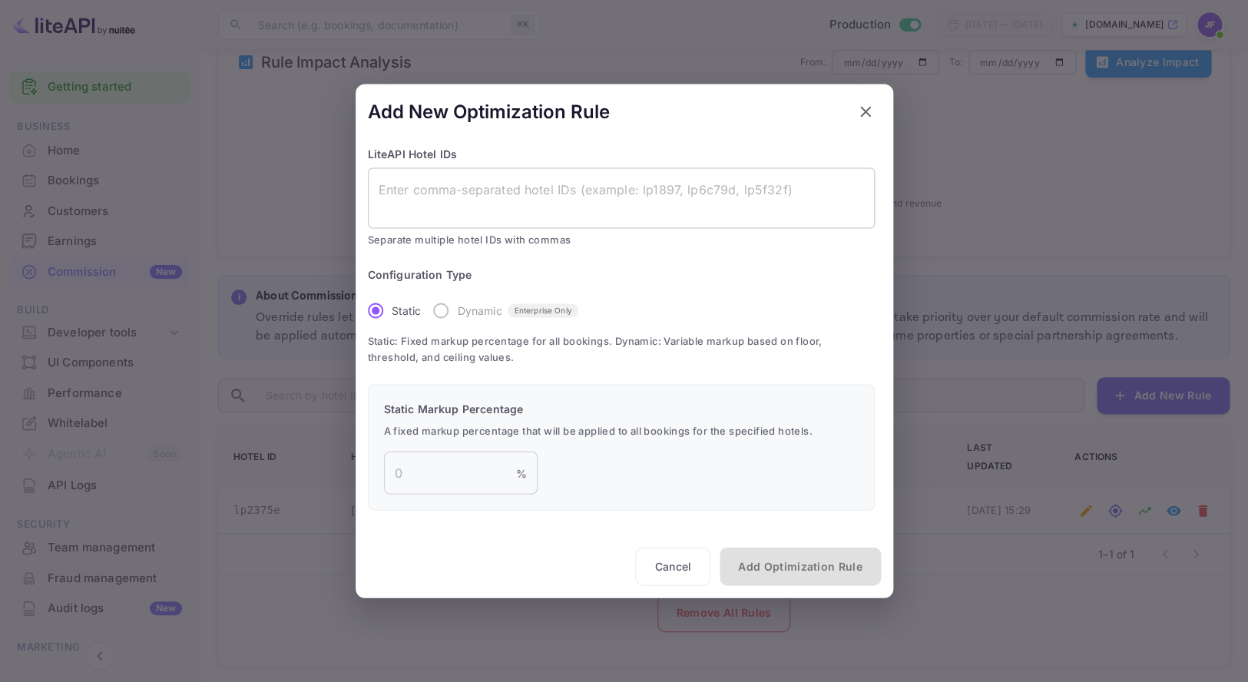
click at [484, 191] on textarea at bounding box center [620, 197] width 485 height 35
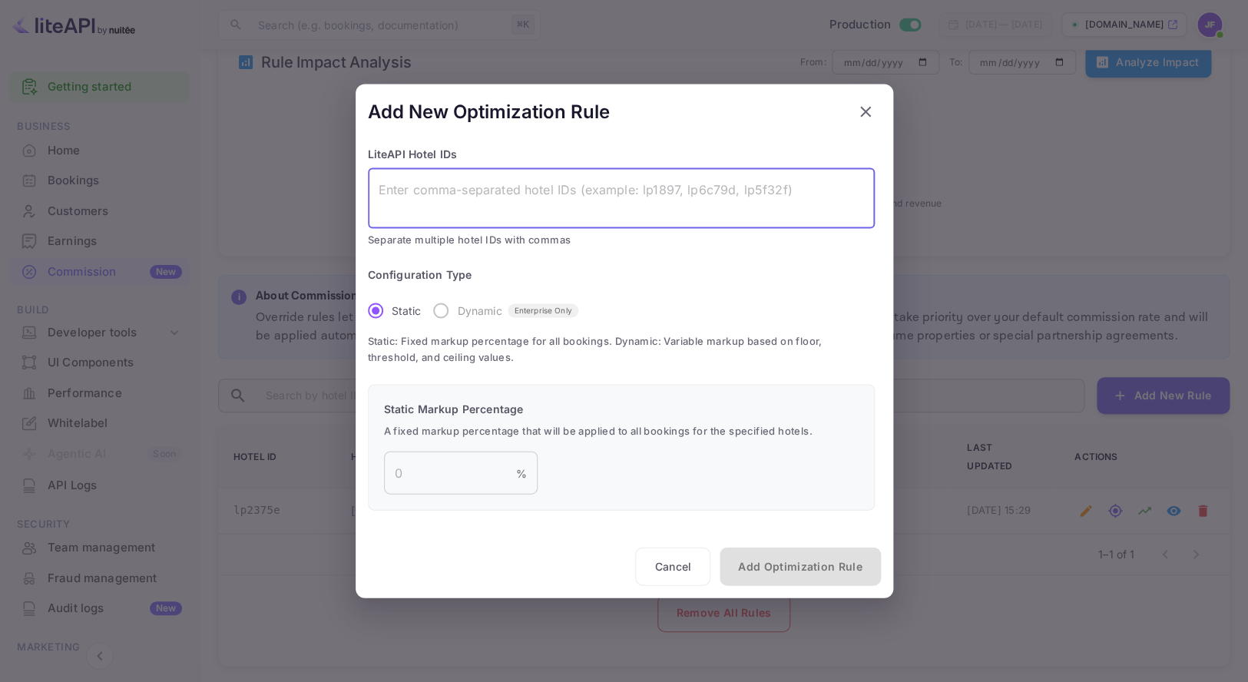
paste textarea "lp246cb"
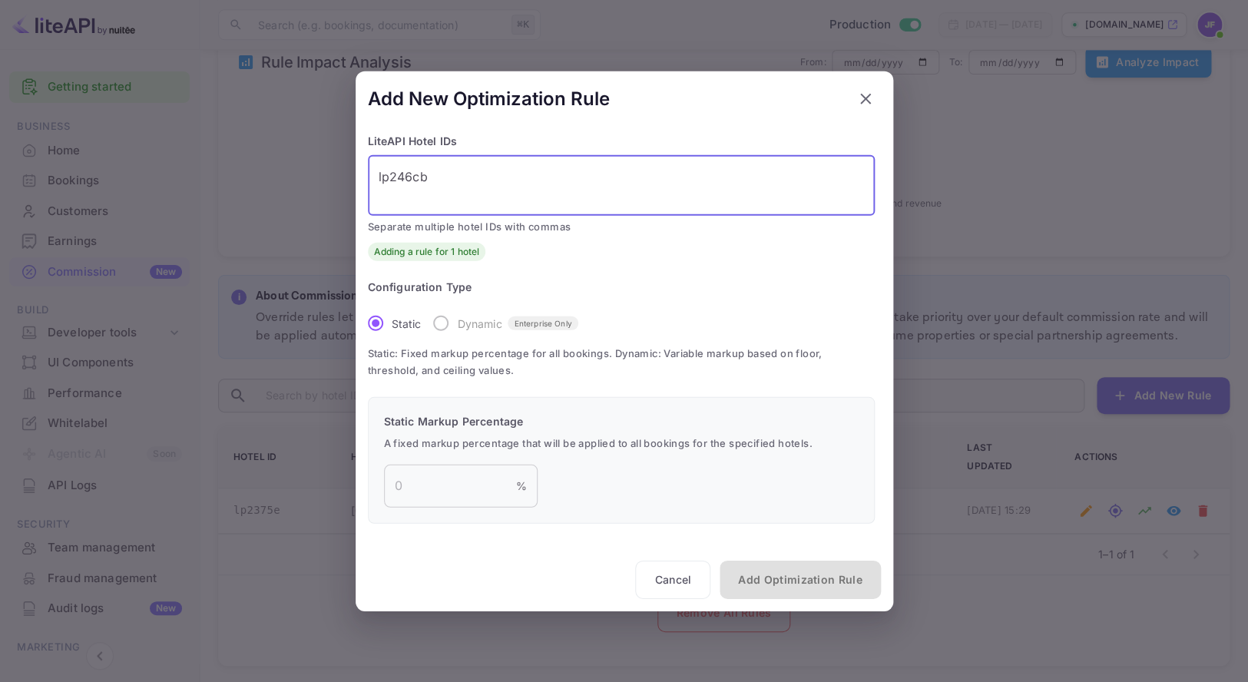
type textarea "lp246cb"
click at [441, 325] on label "Dynamic Enterprise Only" at bounding box center [501, 323] width 153 height 32
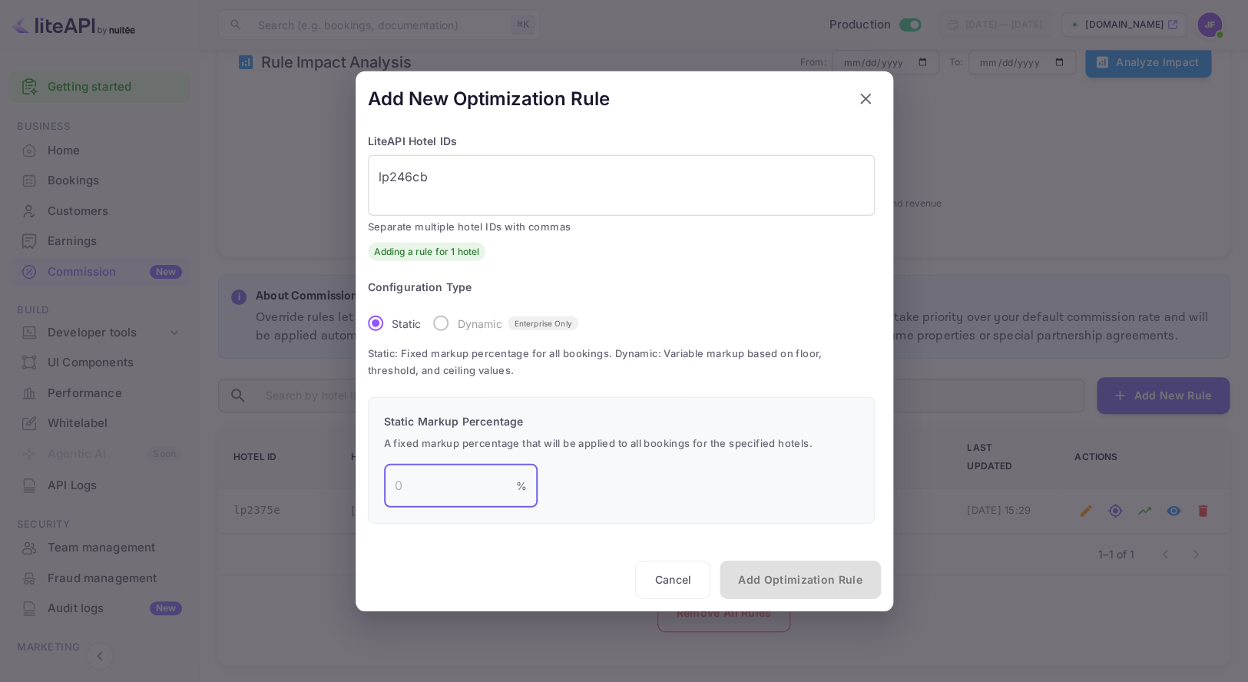
click at [485, 490] on input "number" at bounding box center [450, 485] width 132 height 43
type input "15"
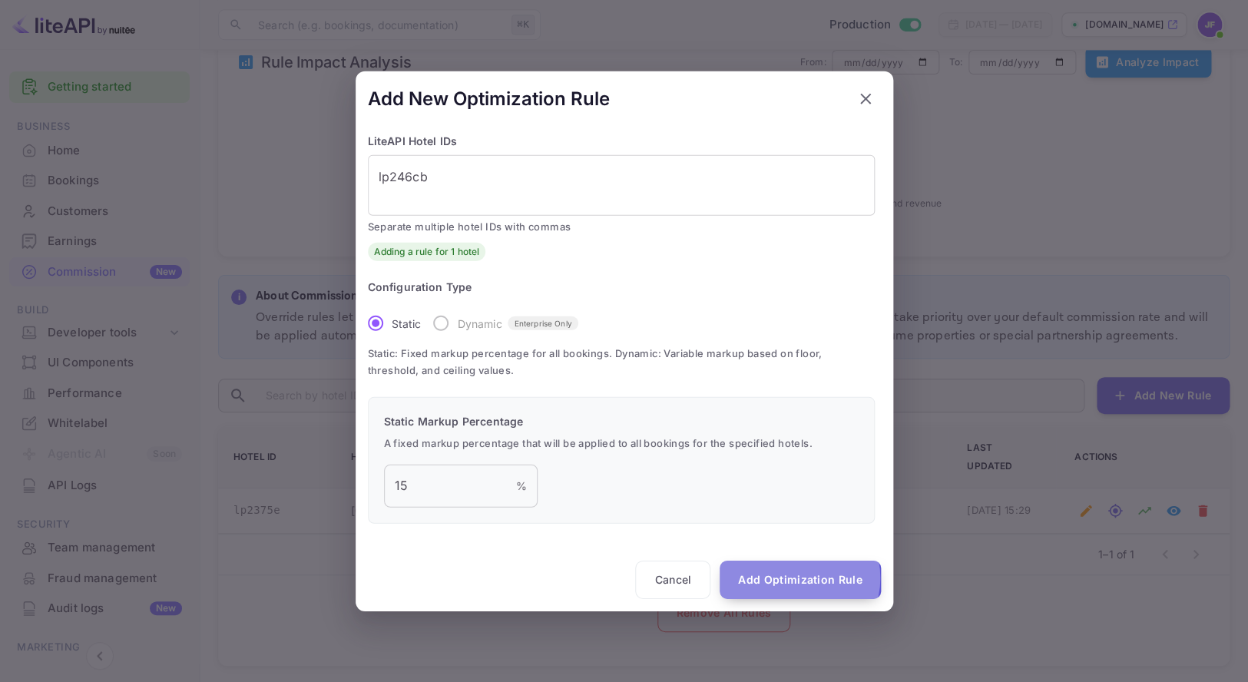
click at [796, 577] on button "Add Optimization Rule" at bounding box center [799, 579] width 160 height 38
